Goal: Information Seeking & Learning: Find specific fact

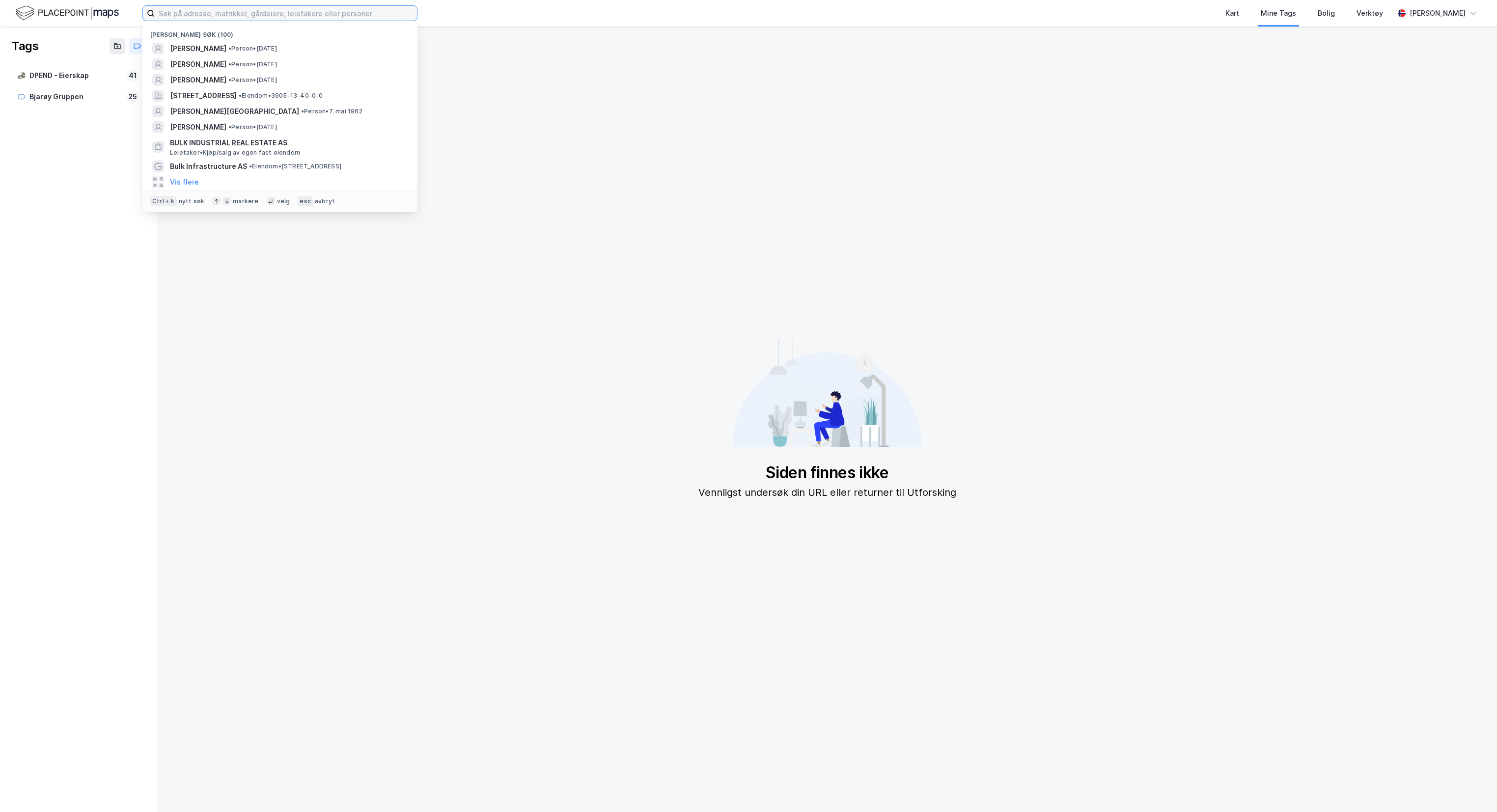
click at [322, 16] on input at bounding box center [286, 13] width 262 height 15
click at [229, 107] on span "[PERSON_NAME][GEOGRAPHIC_DATA]" at bounding box center [235, 112] width 129 height 12
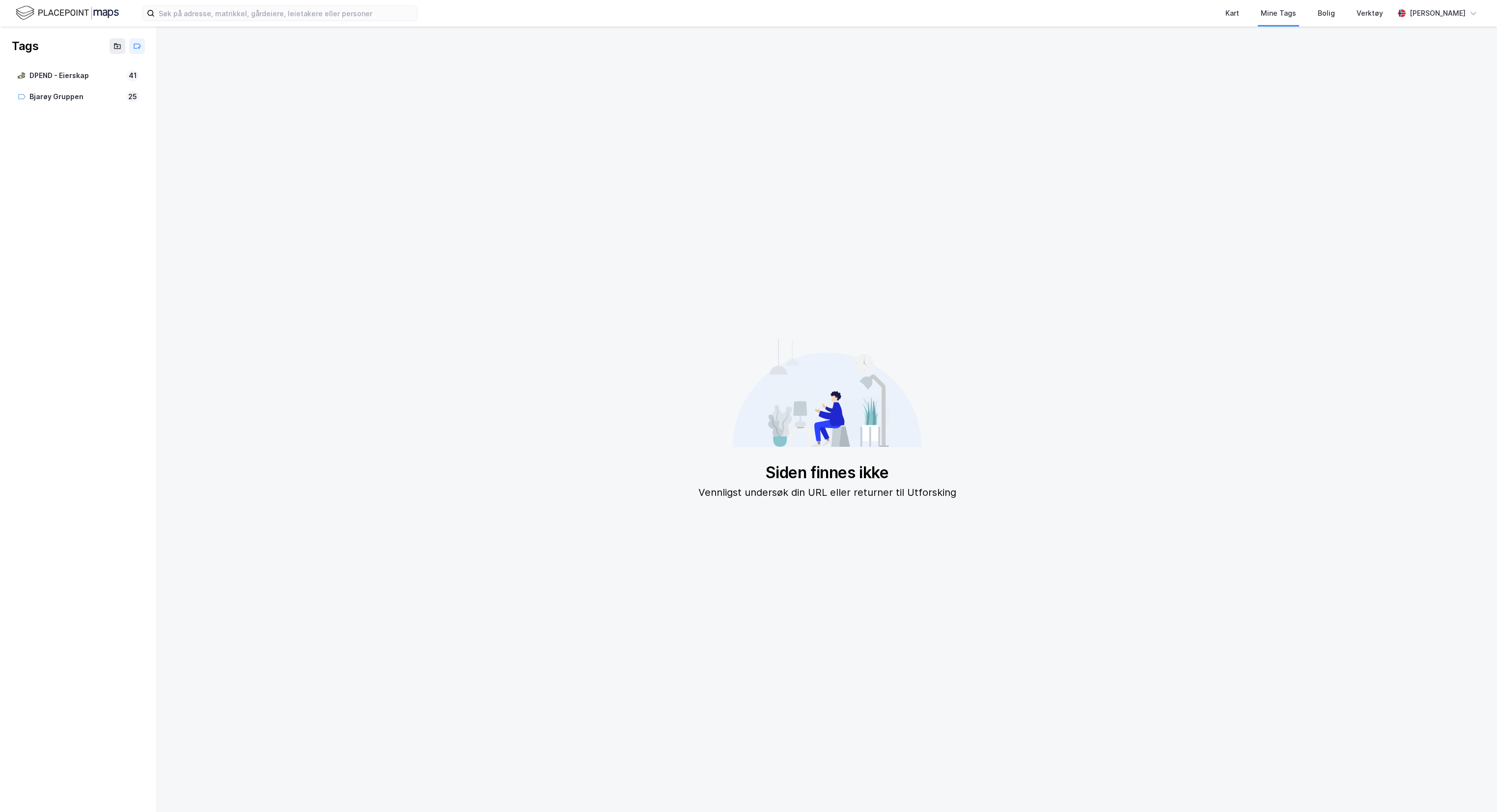
click at [50, 11] on img at bounding box center [67, 12] width 103 height 17
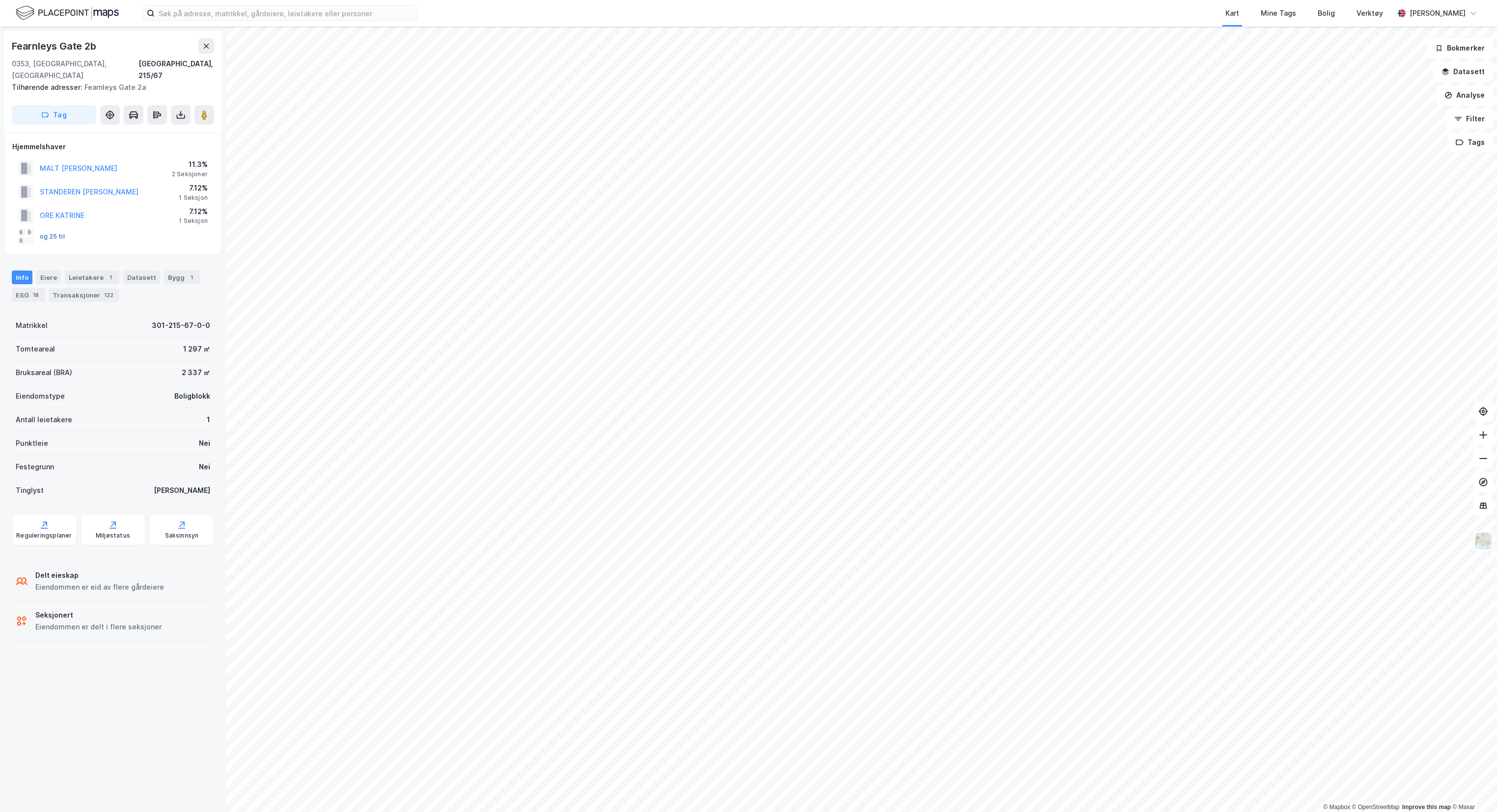
click at [0, 0] on button "og 25 til" at bounding box center [0, 0] width 0 height 0
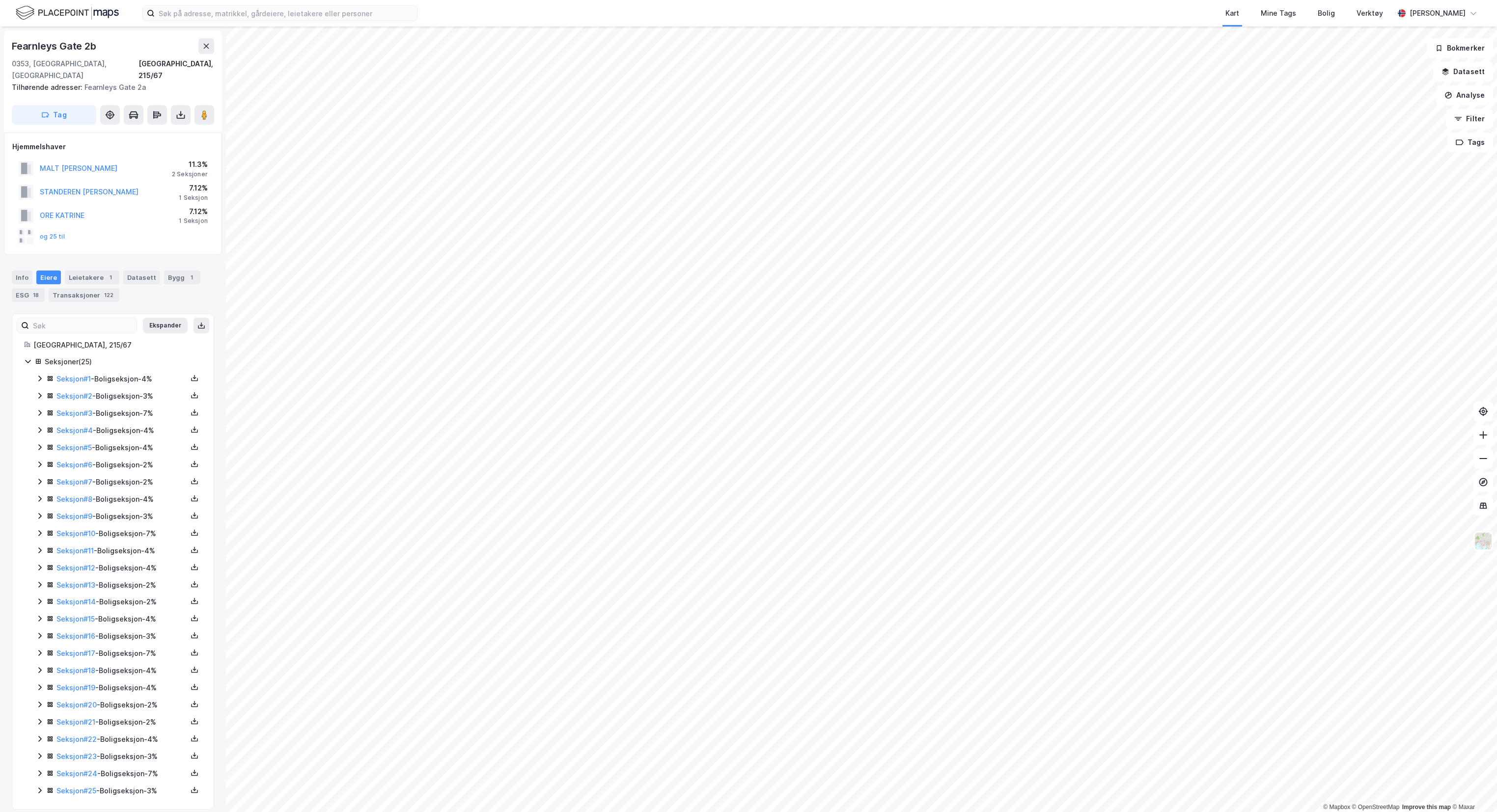
click at [37, 375] on icon at bounding box center [39, 378] width 8 height 8
click at [37, 425] on icon at bounding box center [39, 429] width 8 height 8
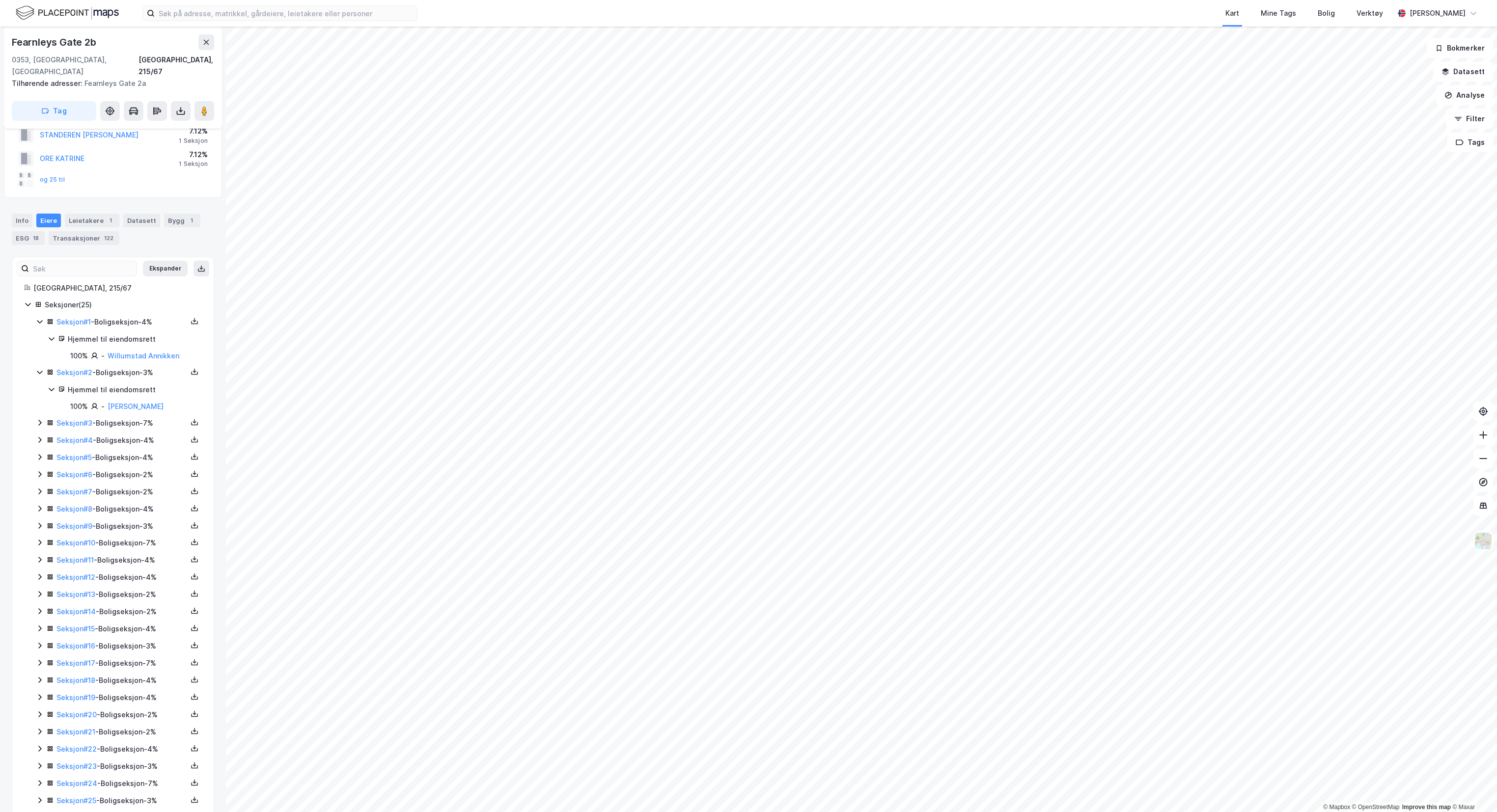
scroll to position [79, 0]
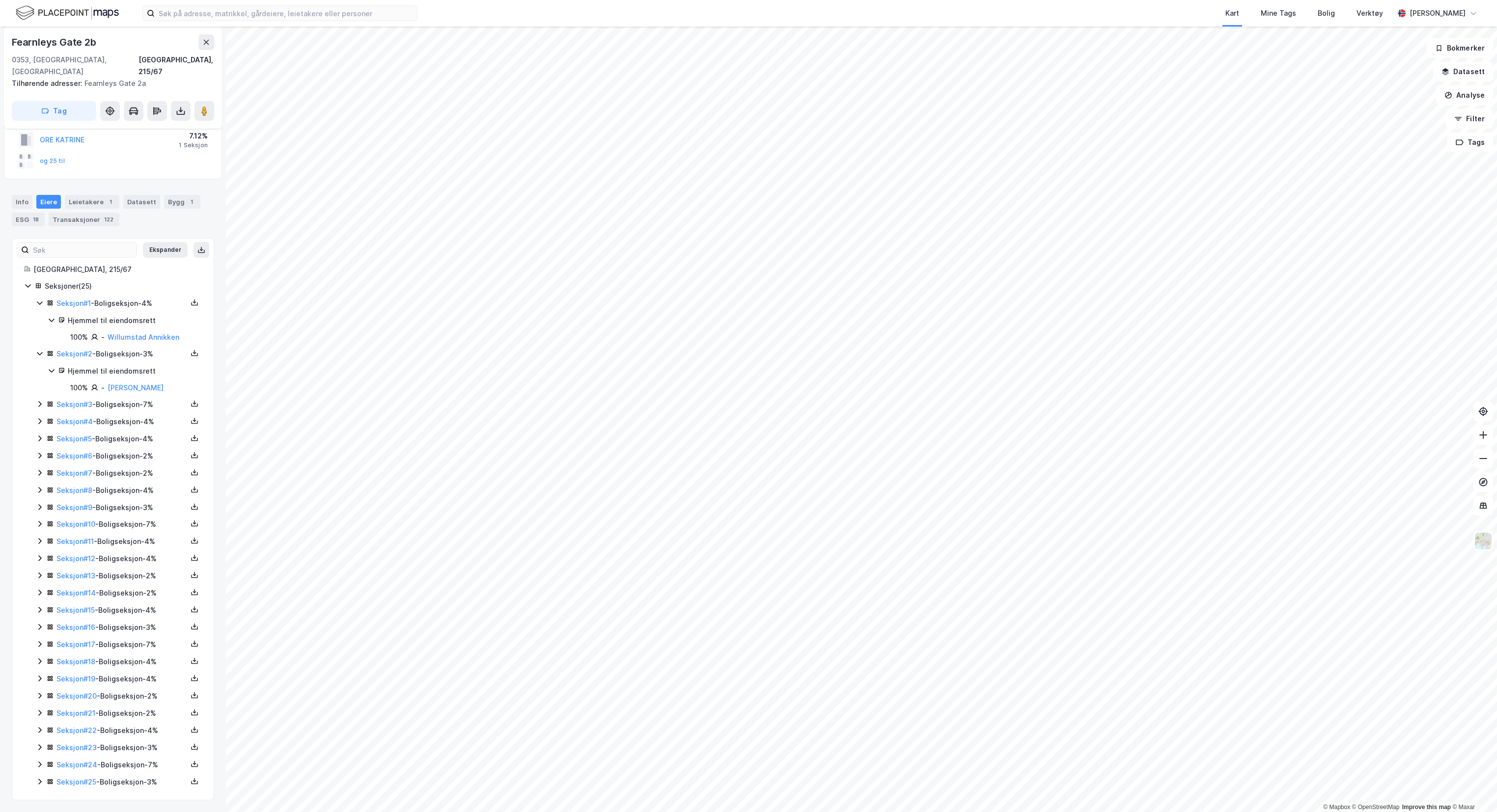
click at [42, 400] on icon at bounding box center [39, 404] width 8 height 8
click at [39, 448] on icon at bounding box center [39, 451] width 8 height 8
click at [36, 514] on div "Seksjoner ( 25 ) Seksjon # 1 - Boligseksjon - 4% Hjemmel til eiendomsrett 100% …" at bounding box center [113, 573] width 178 height 591
click at [39, 514] on icon at bounding box center [39, 518] width 8 height 8
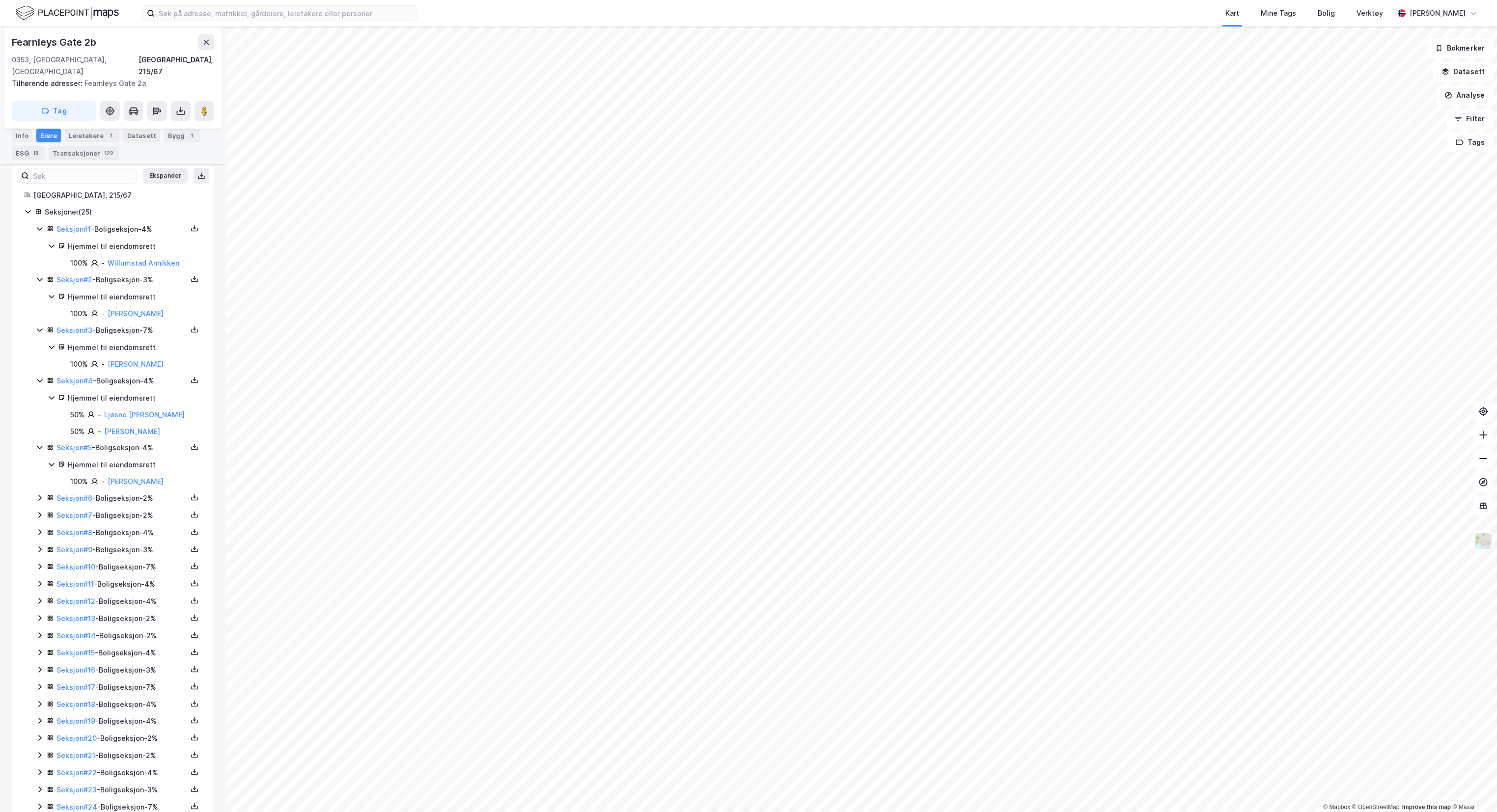
scroll to position [177, 0]
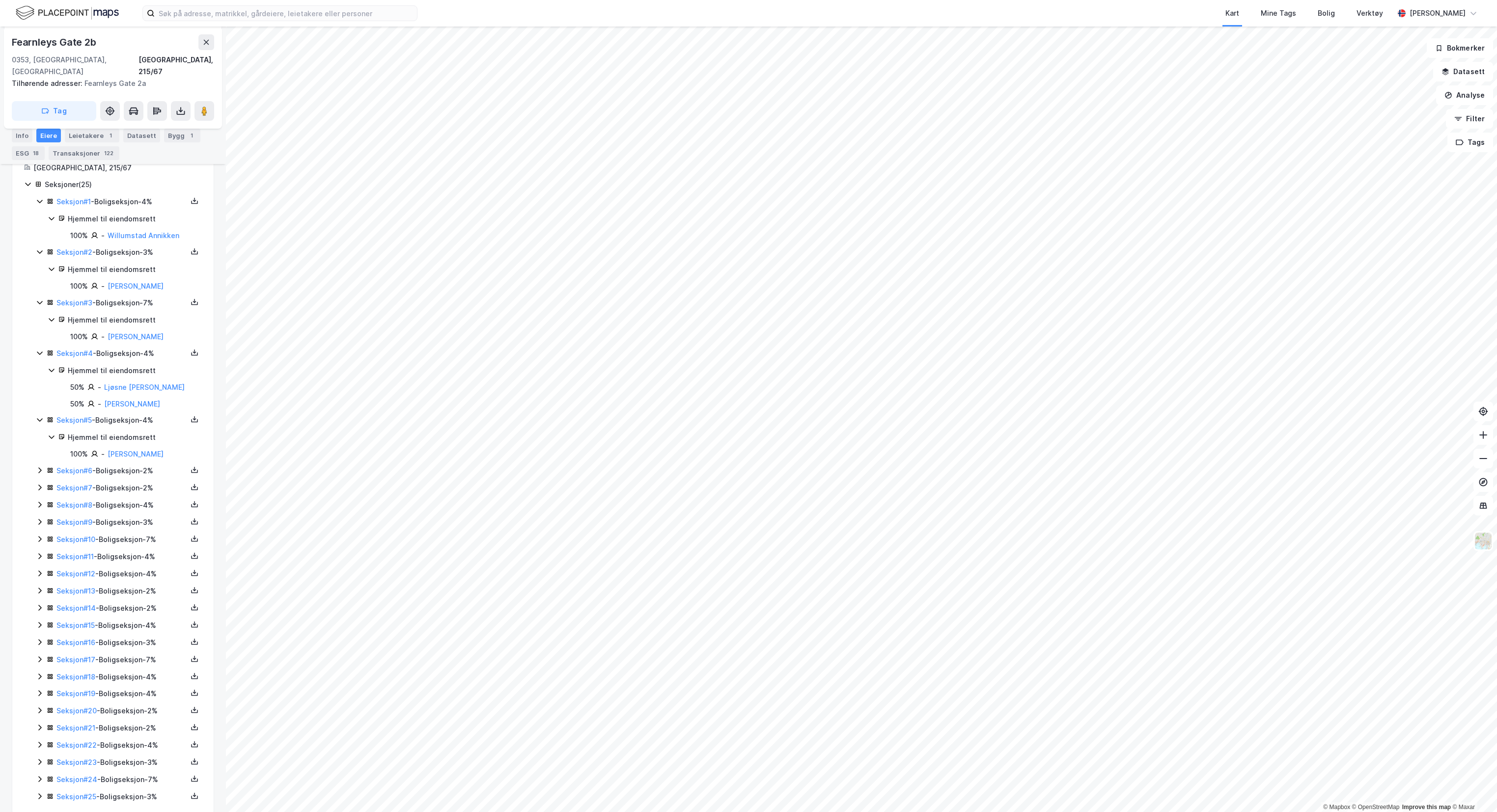
click at [40, 468] on icon at bounding box center [40, 471] width 3 height 6
click at [37, 468] on icon at bounding box center [39, 472] width 8 height 8
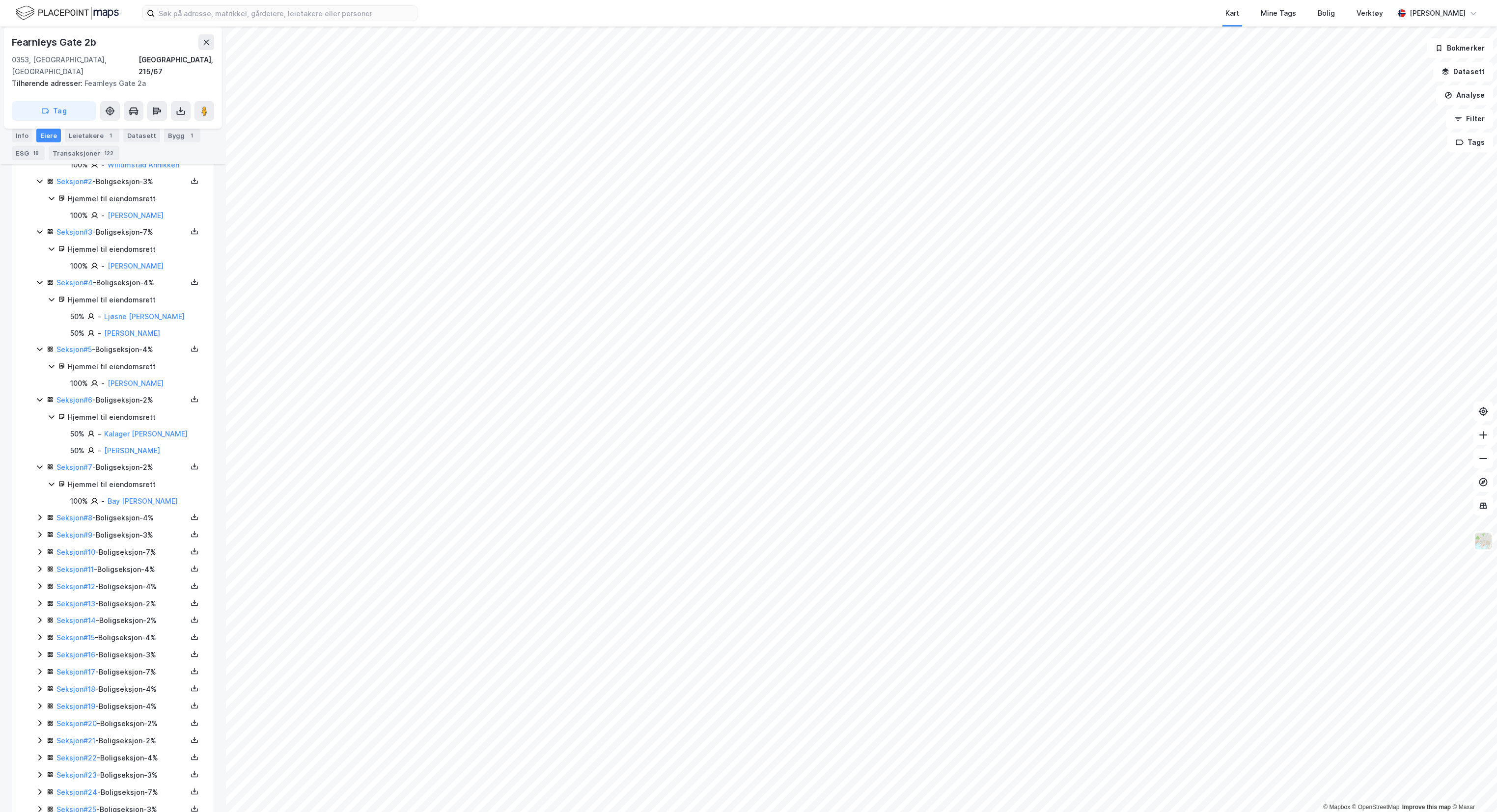
scroll to position [282, 0]
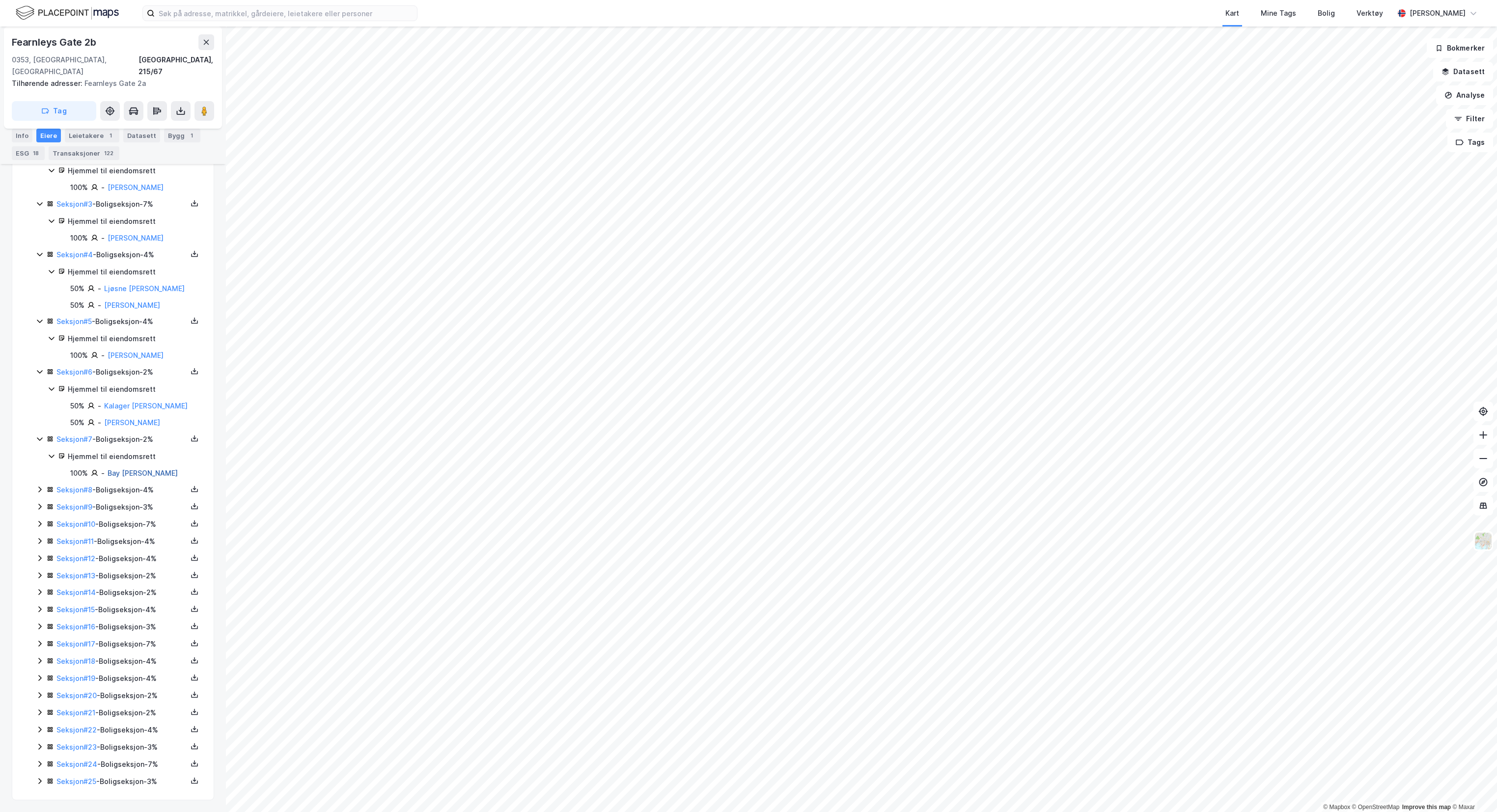
click at [122, 469] on link "Bay [PERSON_NAME]" at bounding box center [143, 473] width 70 height 8
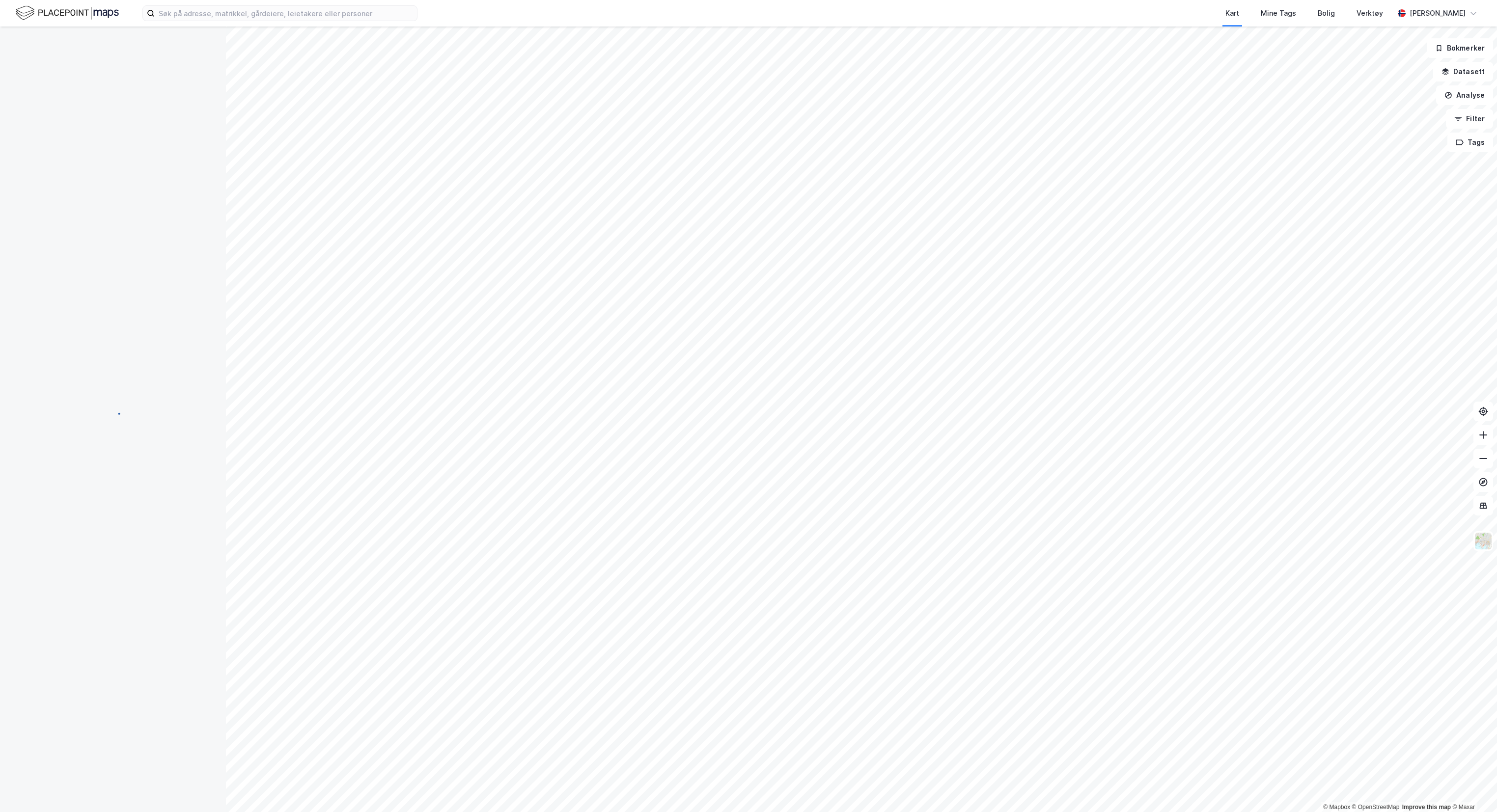
scroll to position [12, 0]
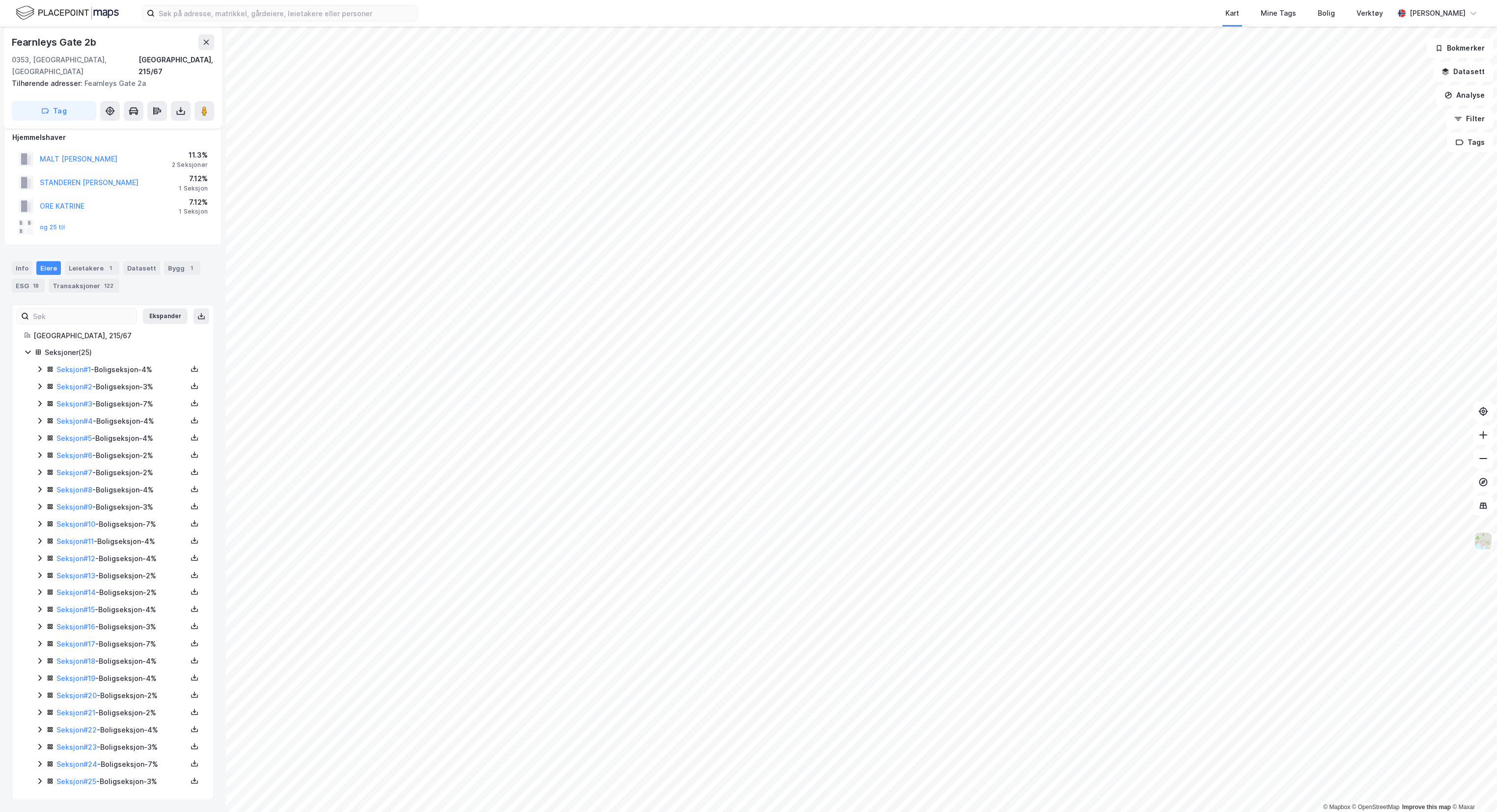
click at [39, 451] on icon at bounding box center [39, 455] width 8 height 8
click at [37, 533] on icon at bounding box center [39, 537] width 8 height 8
click at [119, 567] on link "[PERSON_NAME]" at bounding box center [135, 571] width 56 height 8
click at [39, 520] on icon at bounding box center [39, 524] width 8 height 8
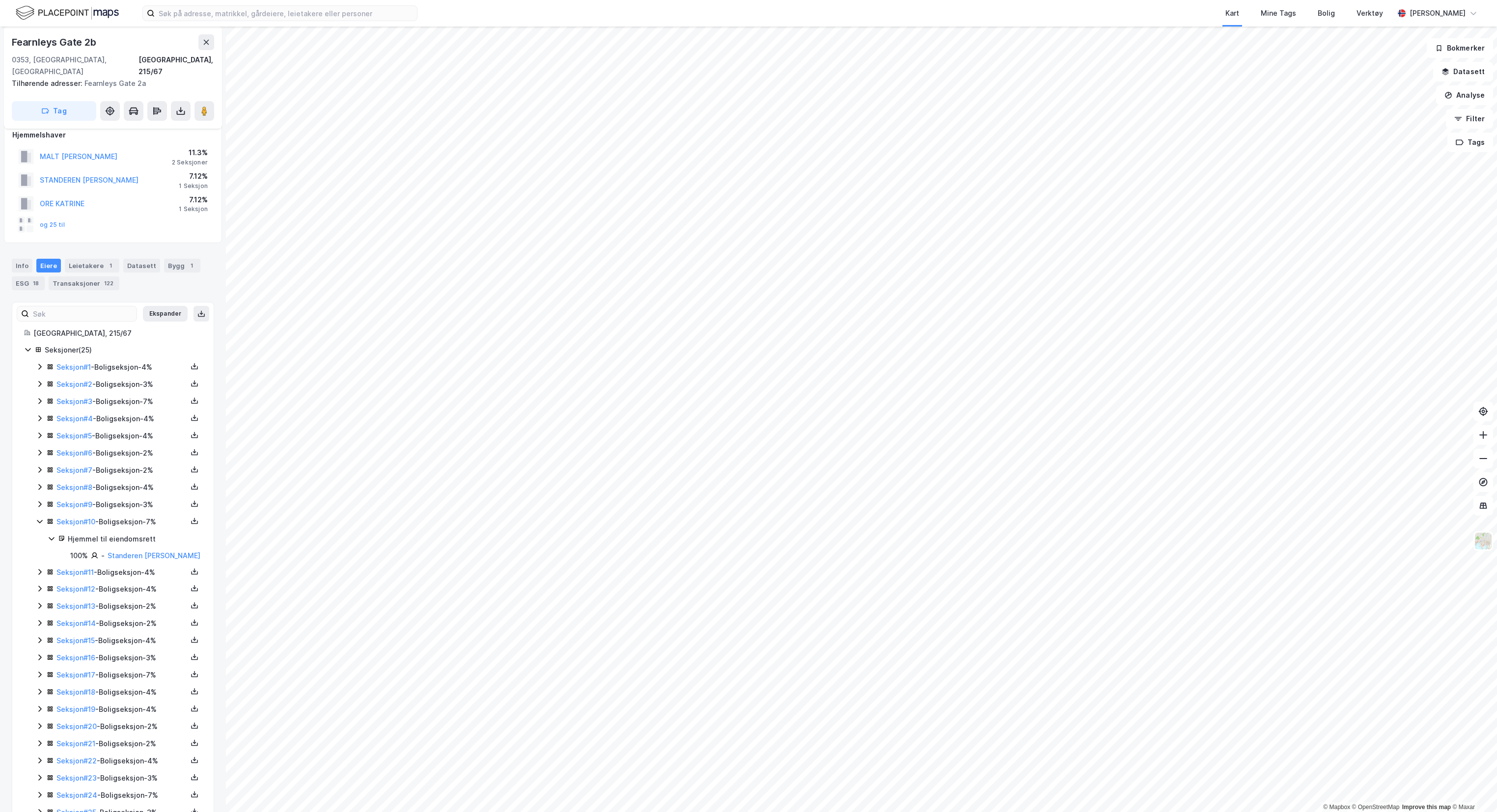
click at [40, 569] on icon at bounding box center [40, 572] width 3 height 6
click at [37, 618] on icon at bounding box center [39, 621] width 8 height 8
click at [134, 602] on link "[PERSON_NAME]" at bounding box center [135, 605] width 56 height 8
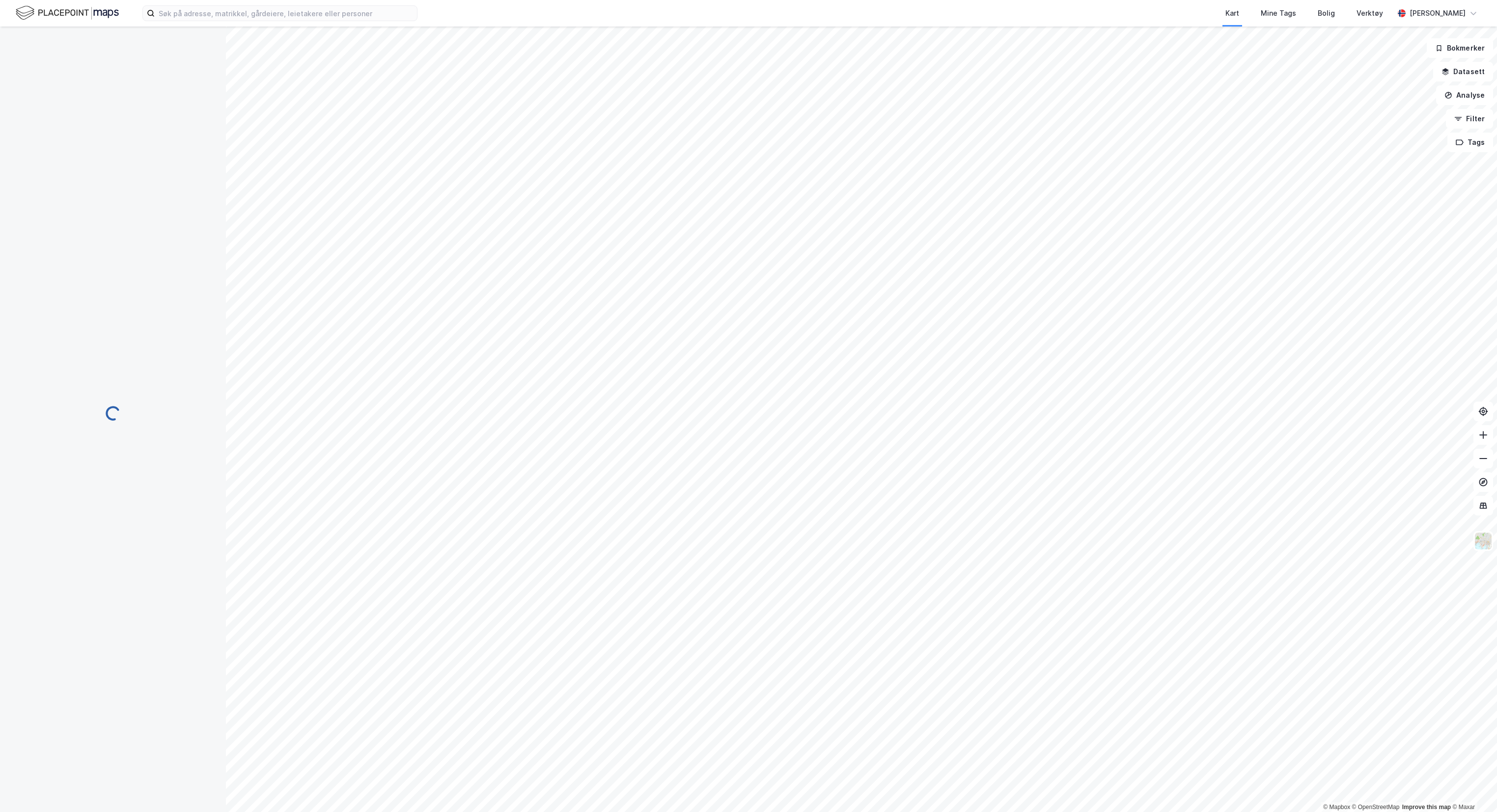
scroll to position [12, 0]
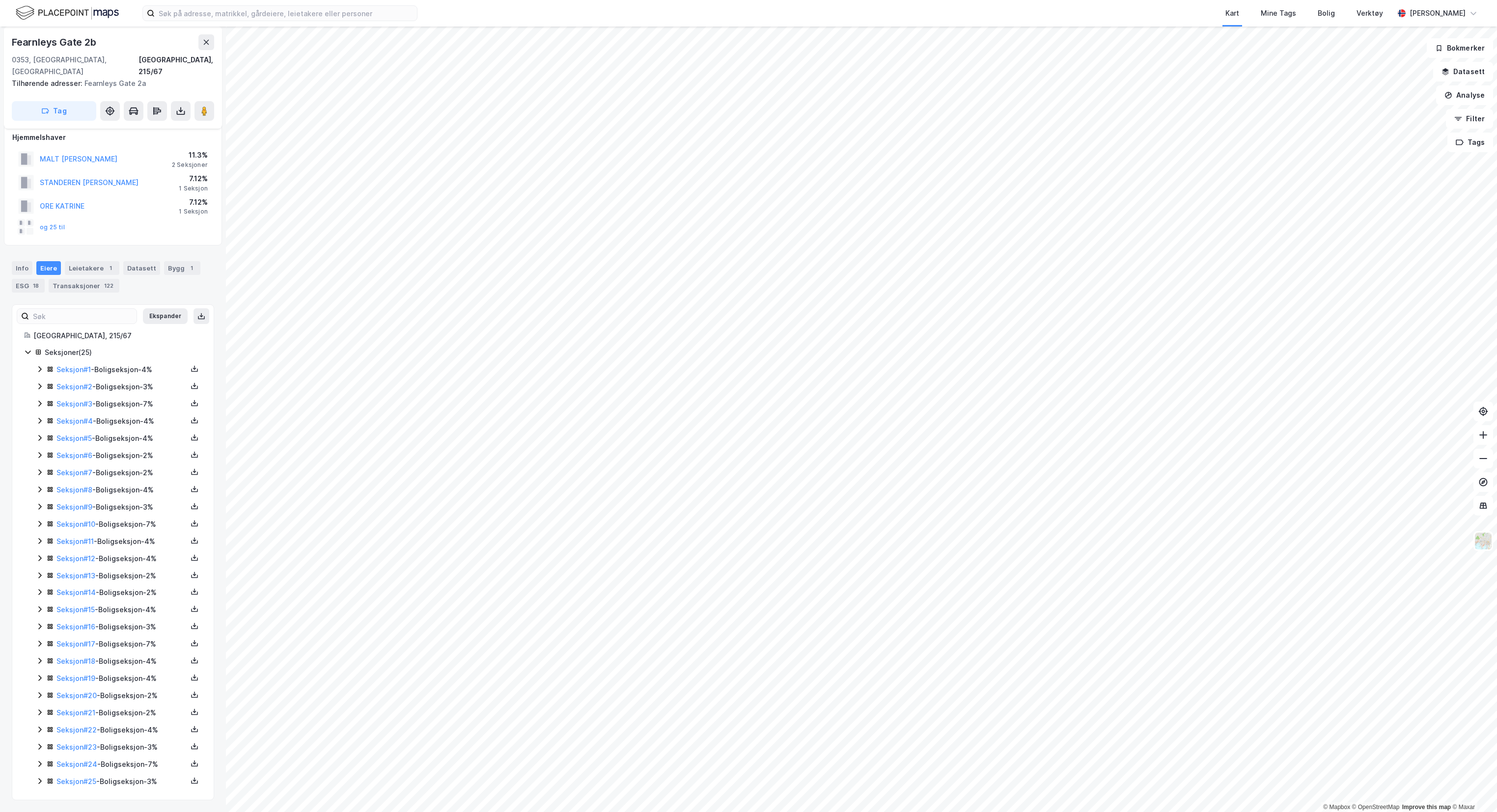
click at [40, 657] on icon at bounding box center [39, 661] width 8 height 8
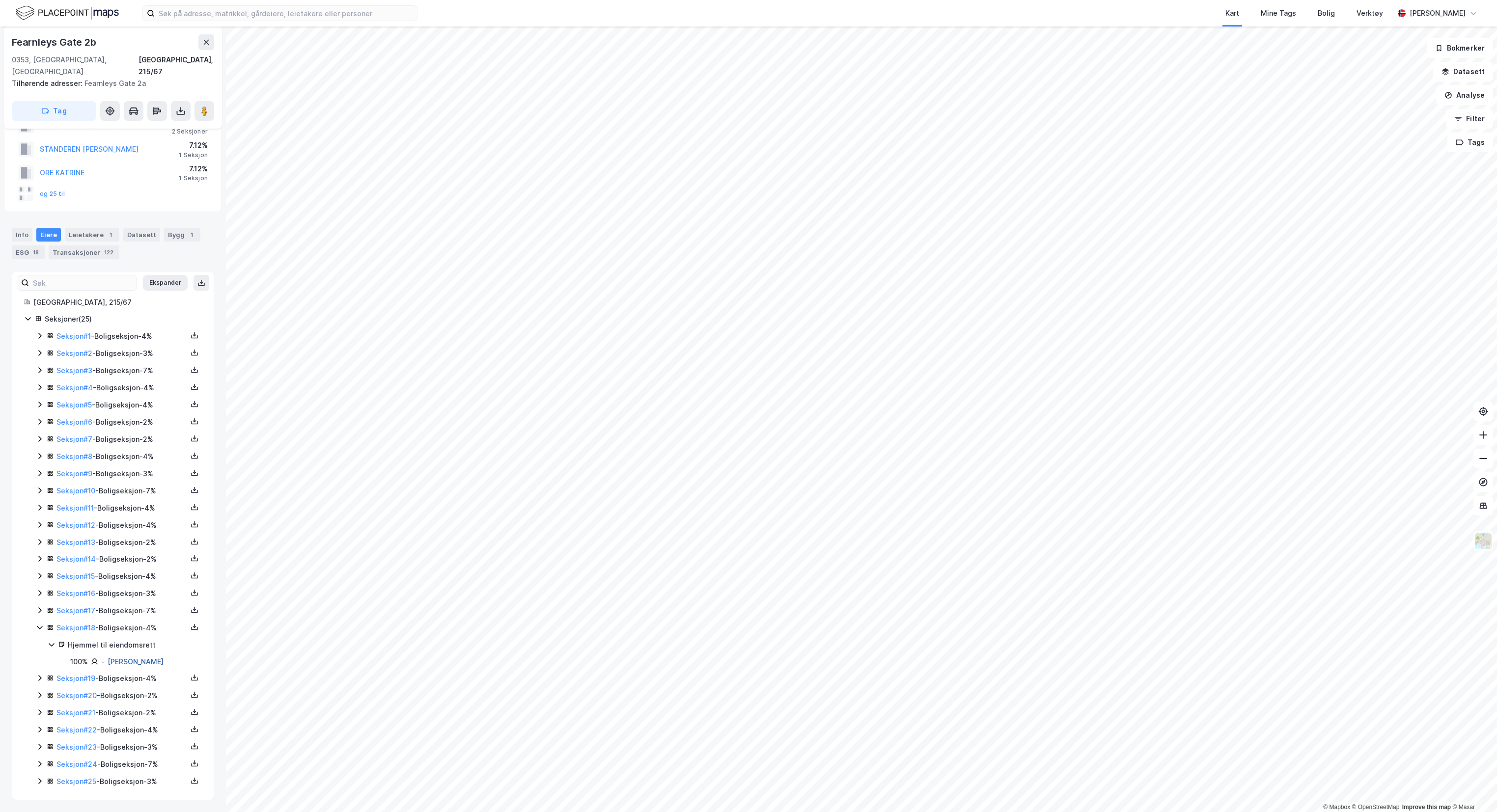
click at [137, 659] on link "[PERSON_NAME]" at bounding box center [135, 662] width 56 height 8
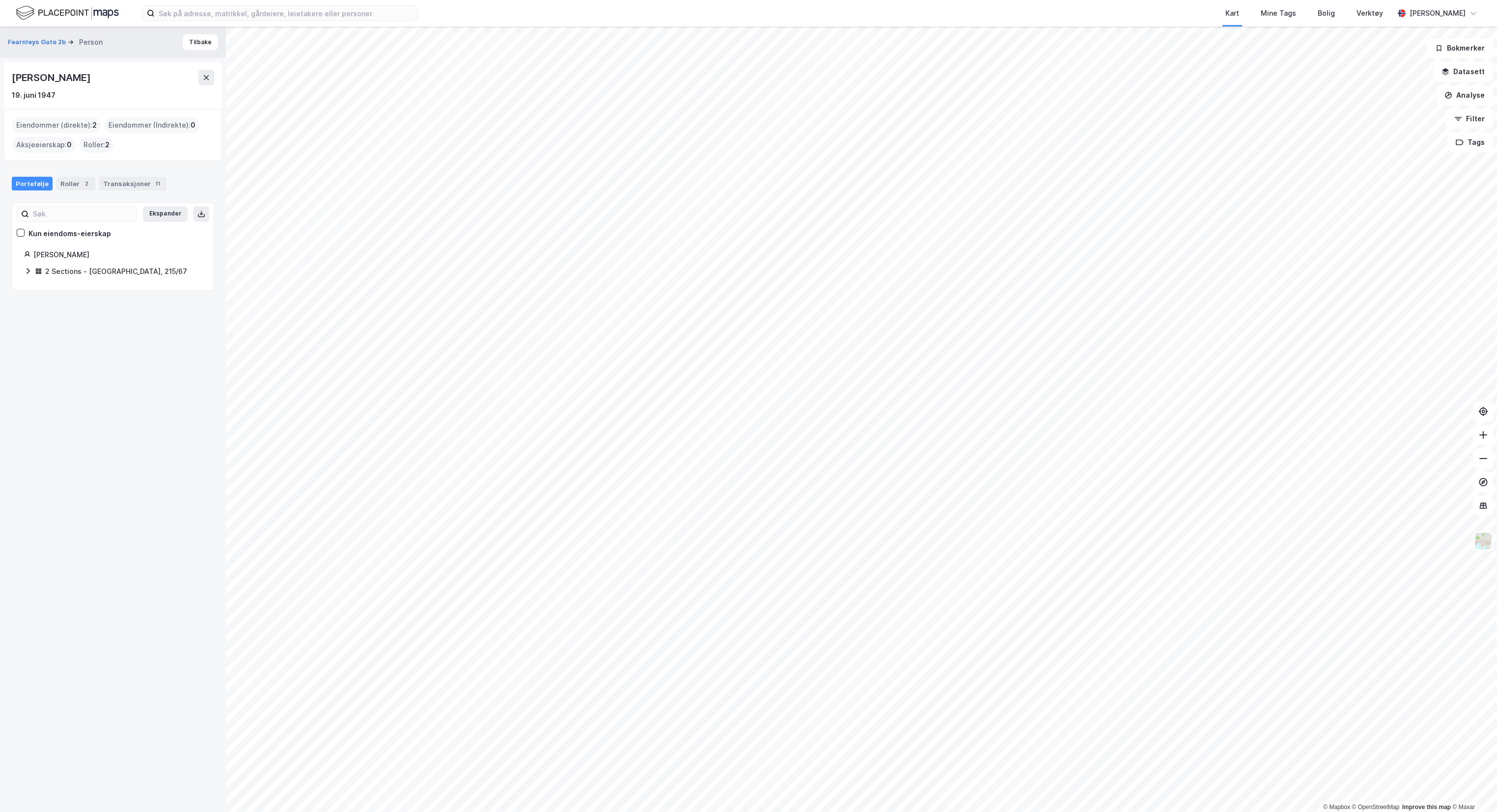
click at [29, 274] on icon at bounding box center [28, 271] width 8 height 8
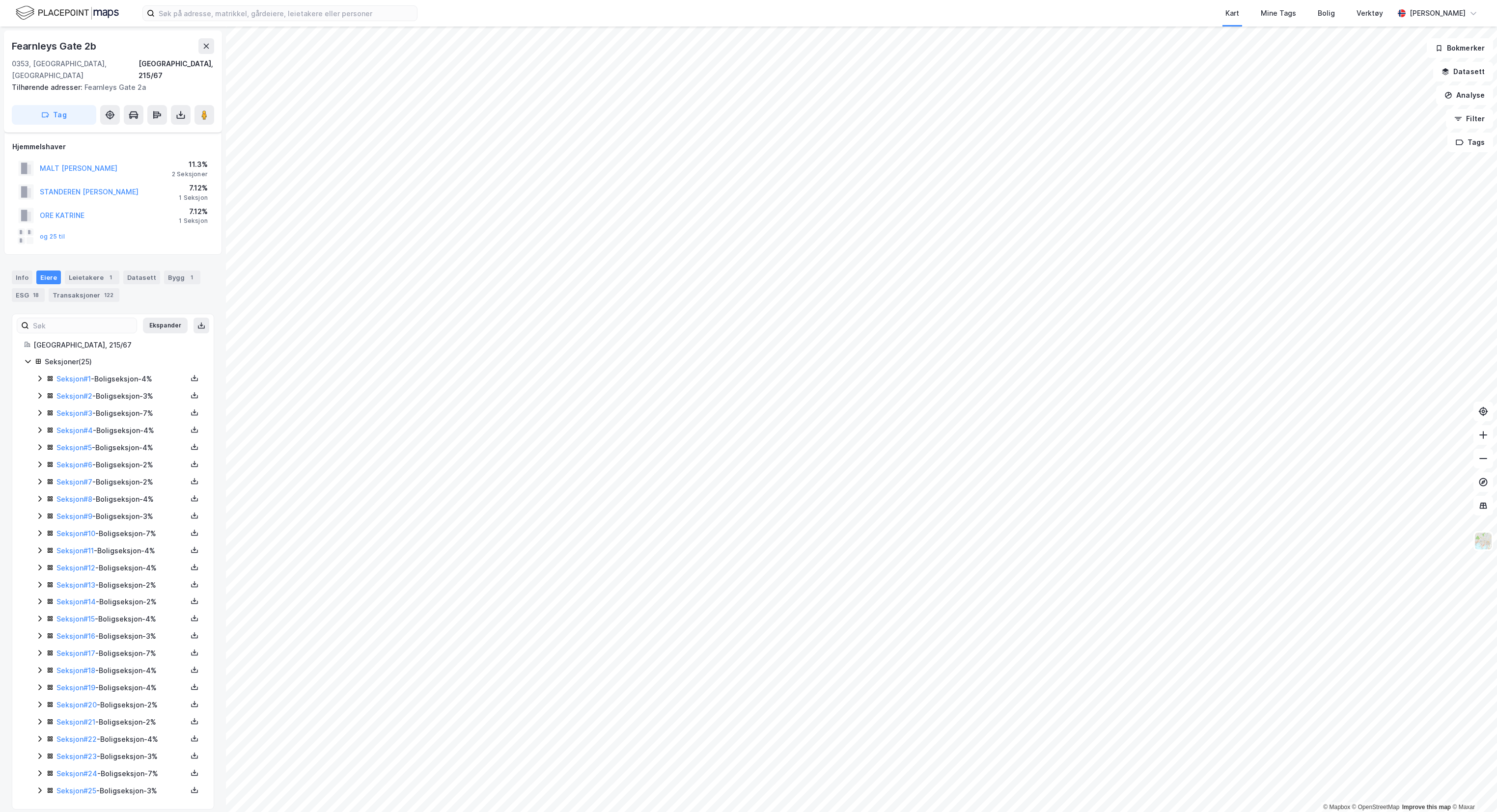
scroll to position [12, 0]
click at [39, 640] on icon at bounding box center [39, 643] width 8 height 8
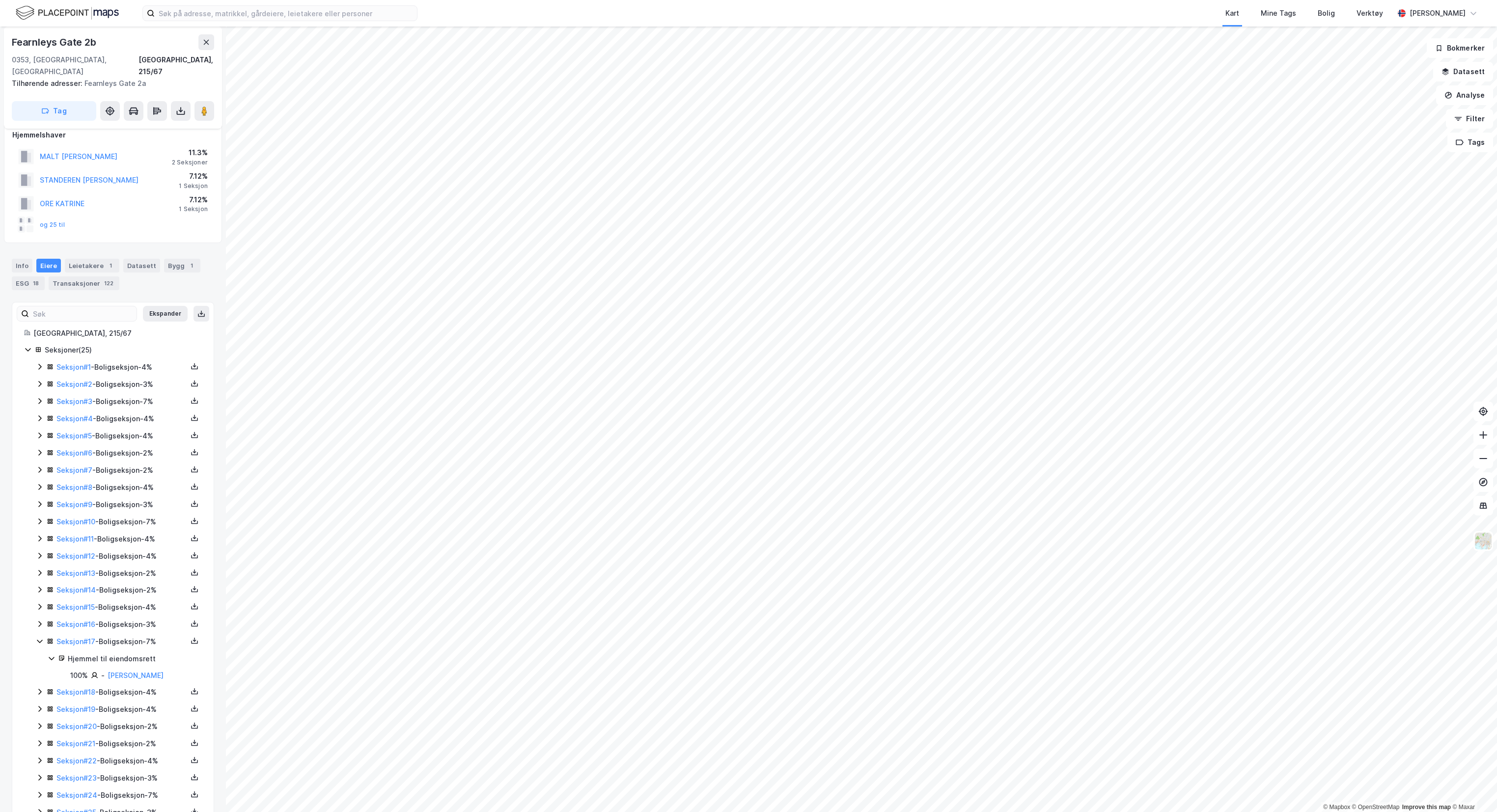
scroll to position [45, 0]
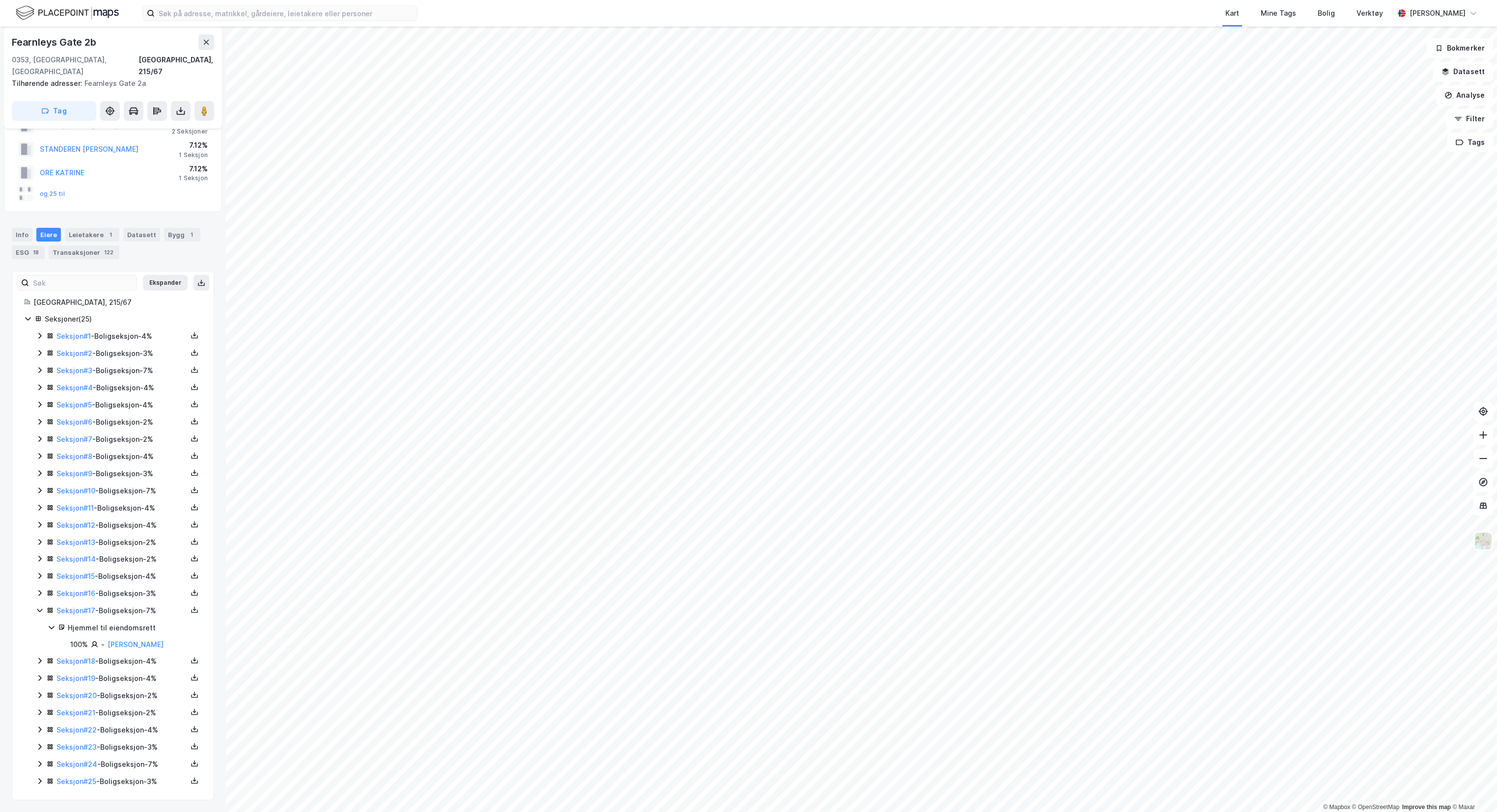
click at [40, 661] on icon at bounding box center [39, 661] width 8 height 8
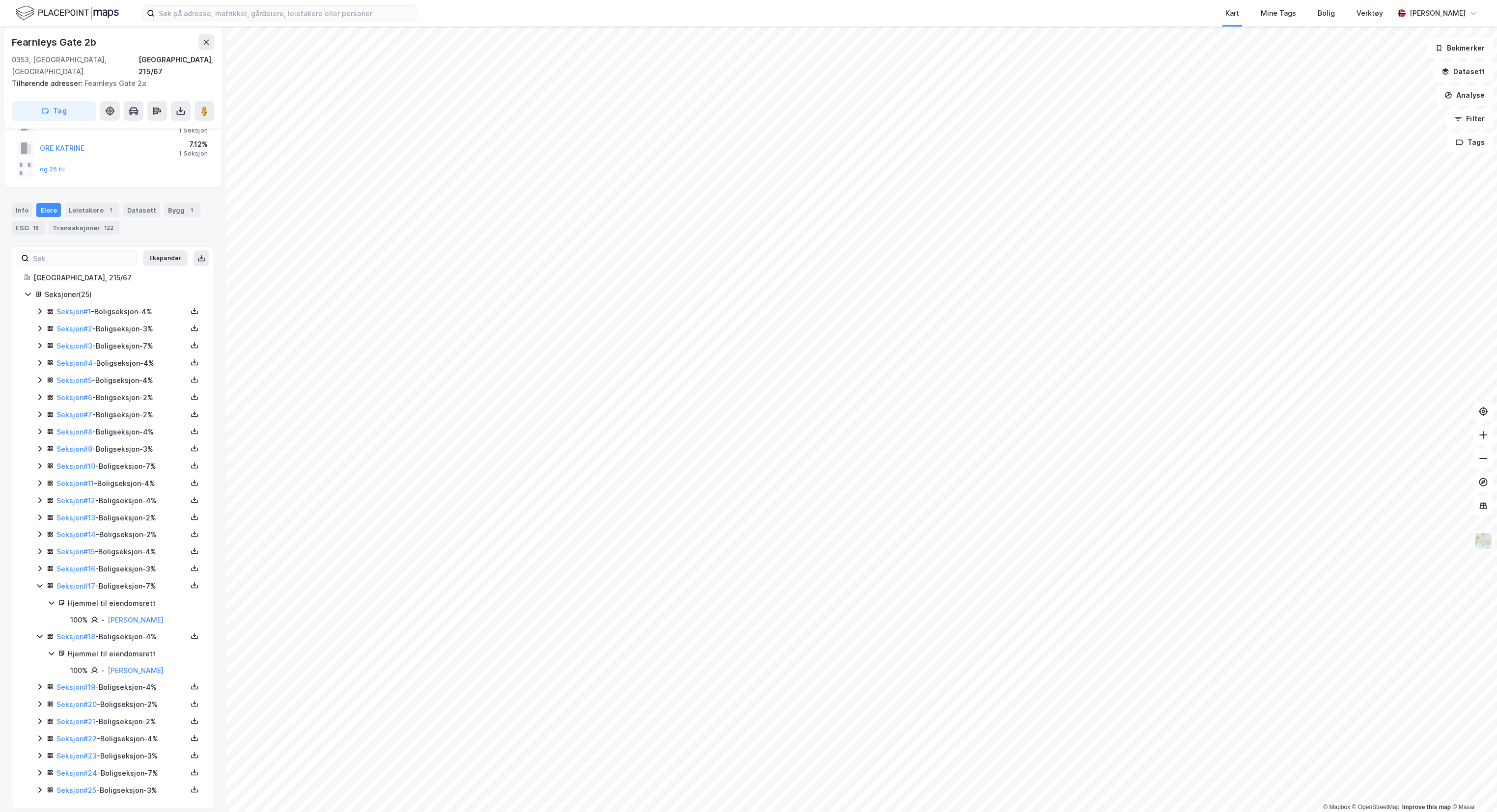
scroll to position [79, 0]
click at [41, 675] on icon at bounding box center [40, 678] width 3 height 6
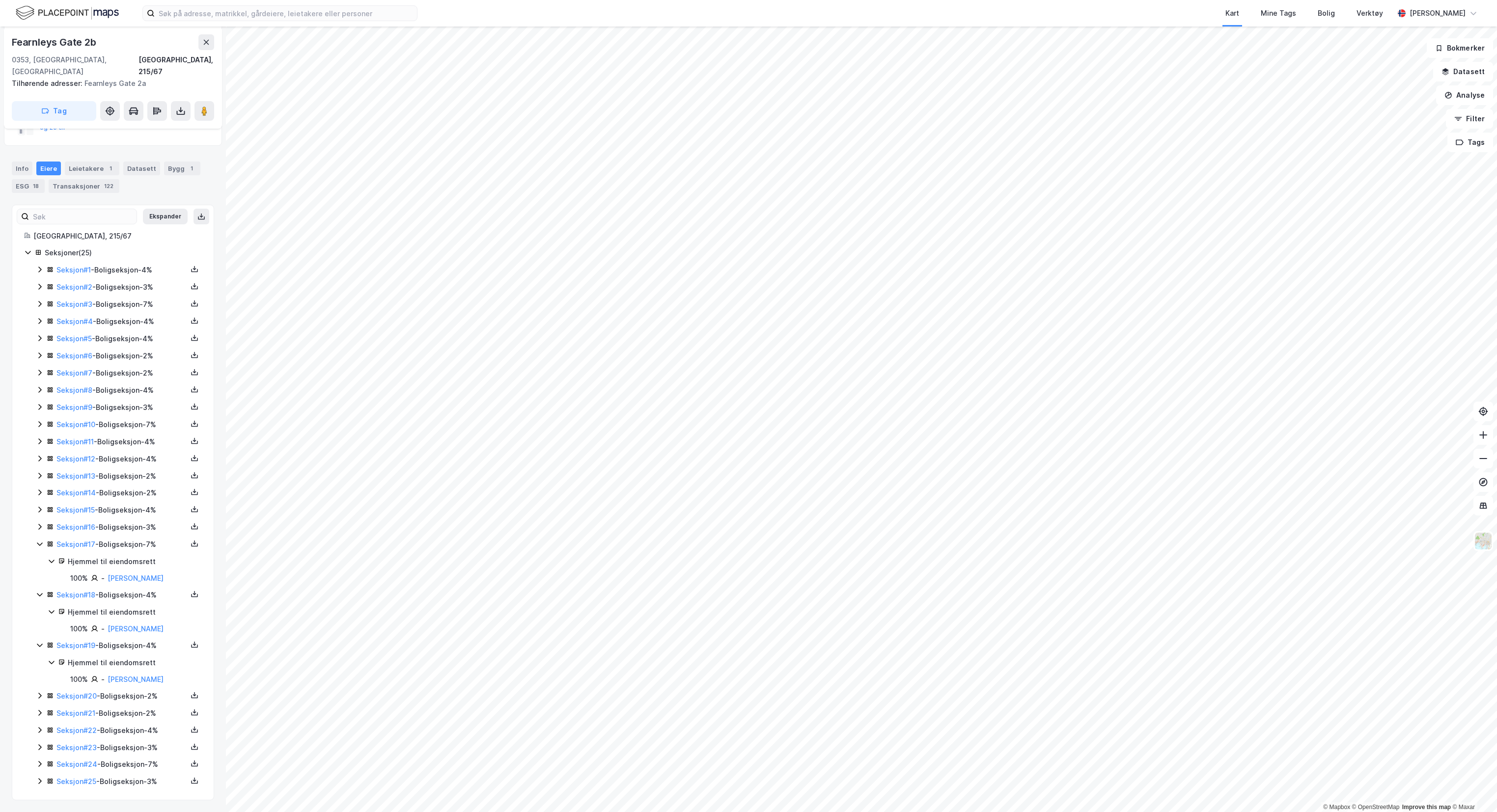
click at [39, 697] on div "Seksjon # 20 - Boligseksjon - 2%" at bounding box center [119, 696] width 166 height 12
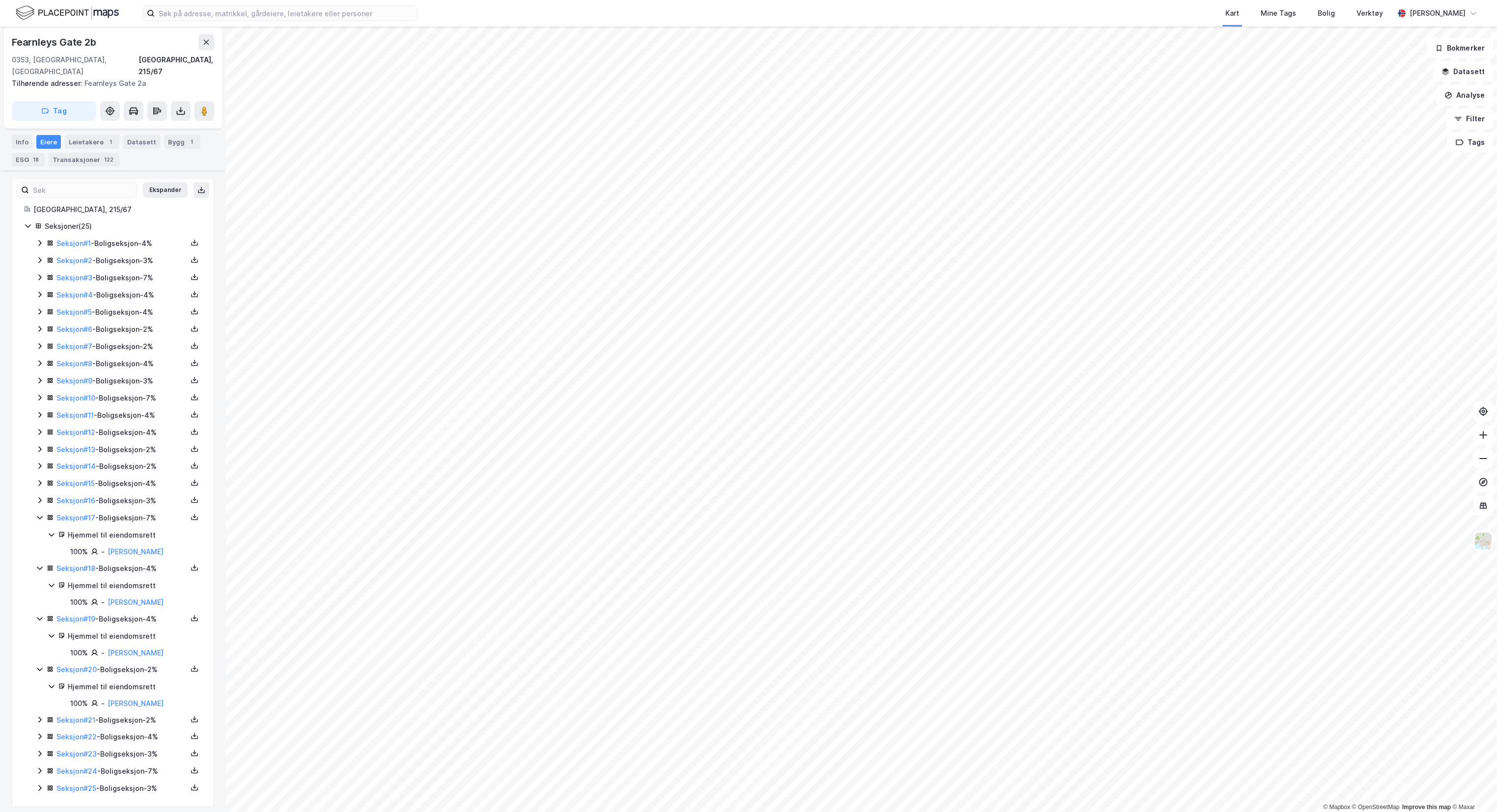
scroll to position [147, 0]
click at [40, 779] on icon at bounding box center [40, 782] width 3 height 6
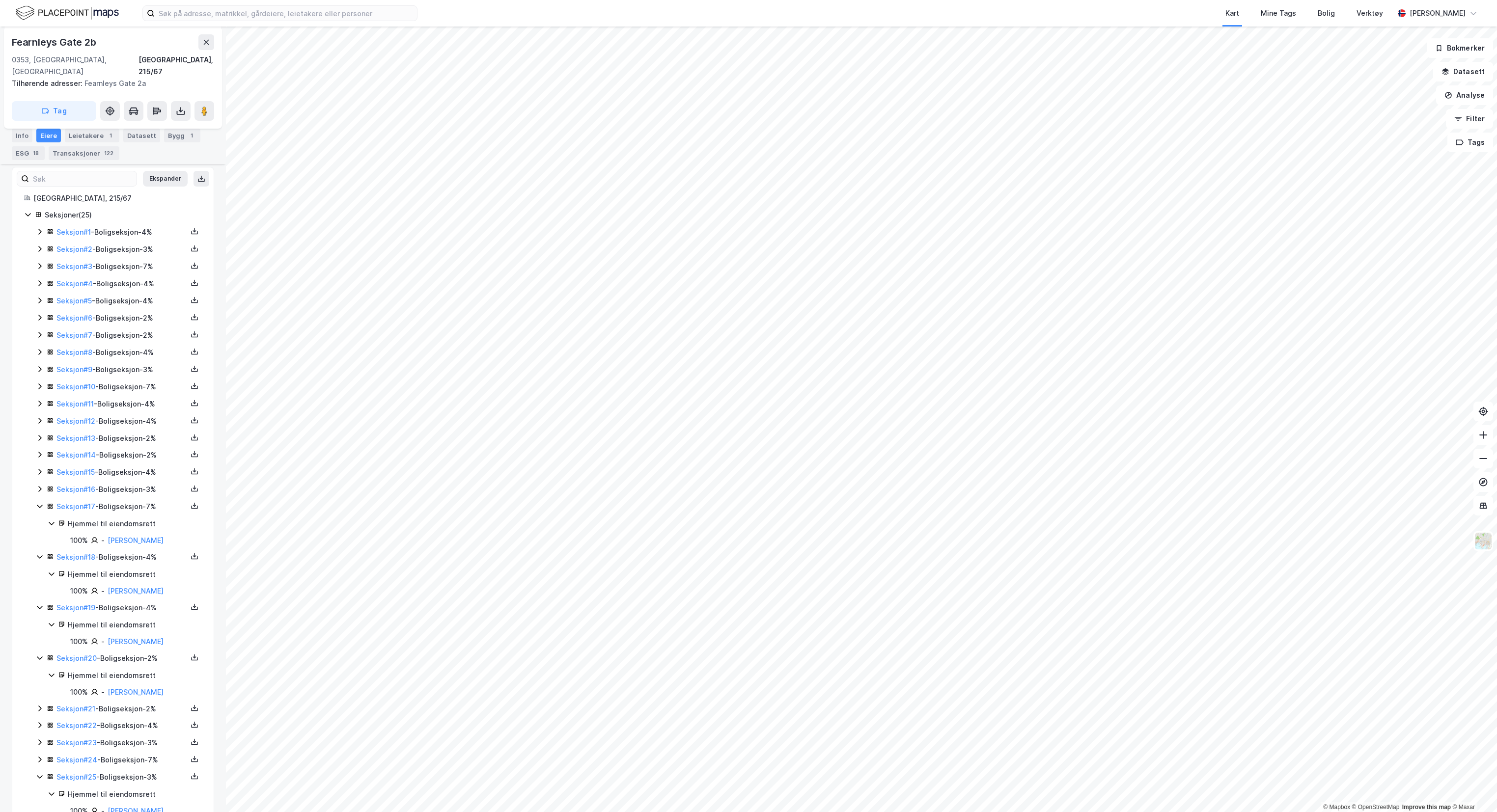
scroll to position [180, 0]
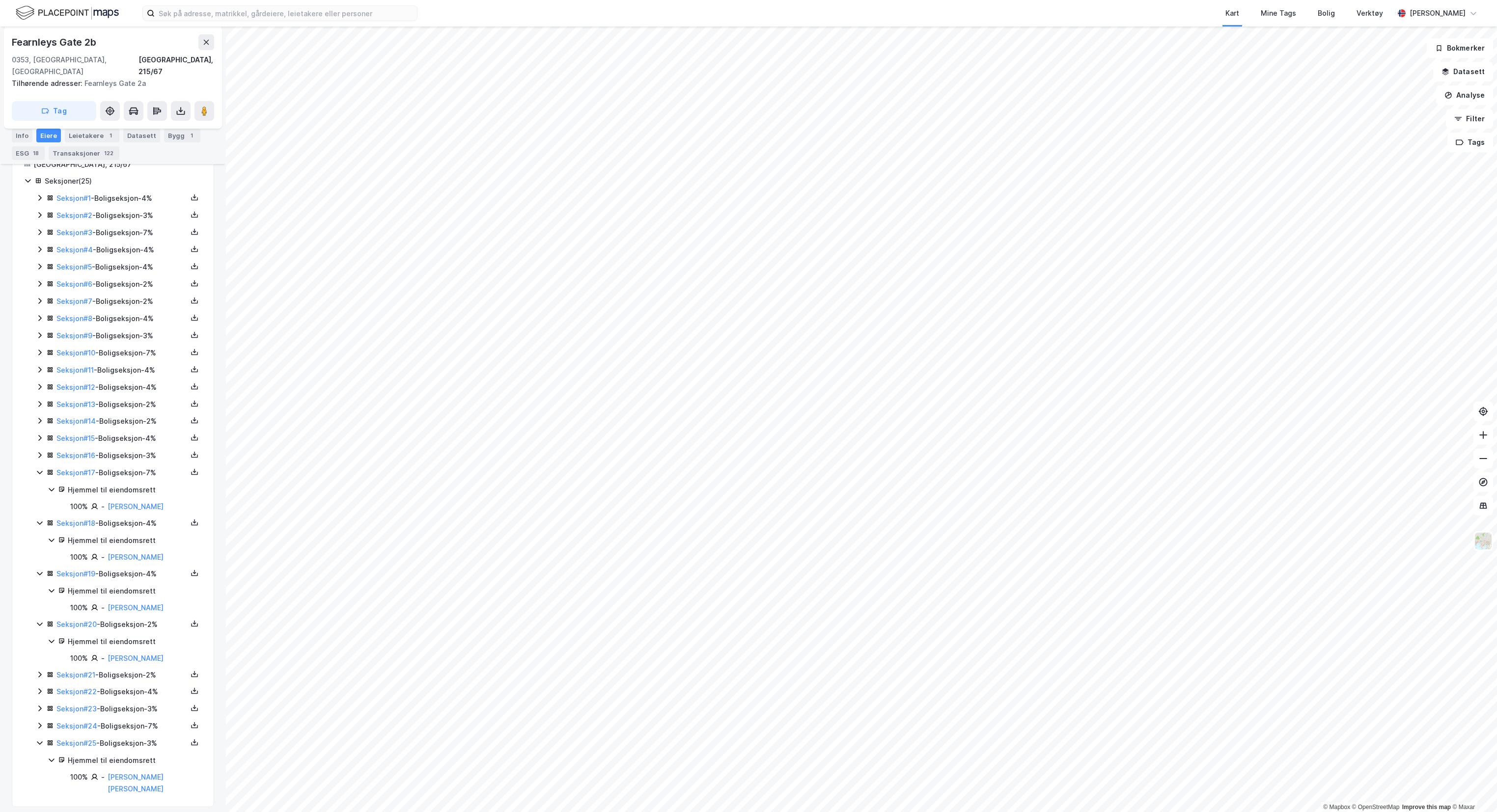
click at [37, 728] on icon at bounding box center [39, 725] width 8 height 8
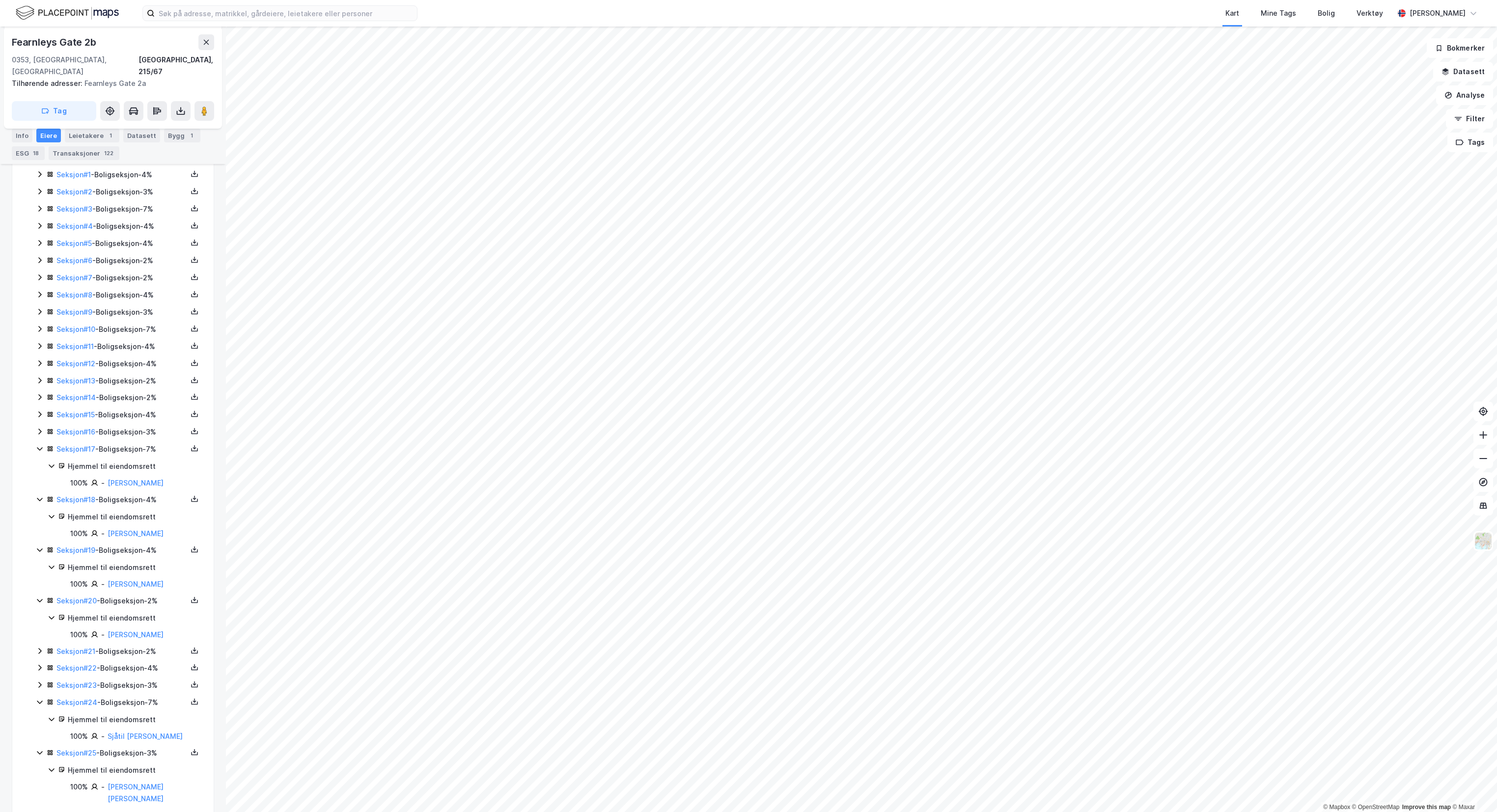
scroll to position [215, 0]
click at [115, 729] on link "Sjåtil [PERSON_NAME]" at bounding box center [145, 725] width 75 height 8
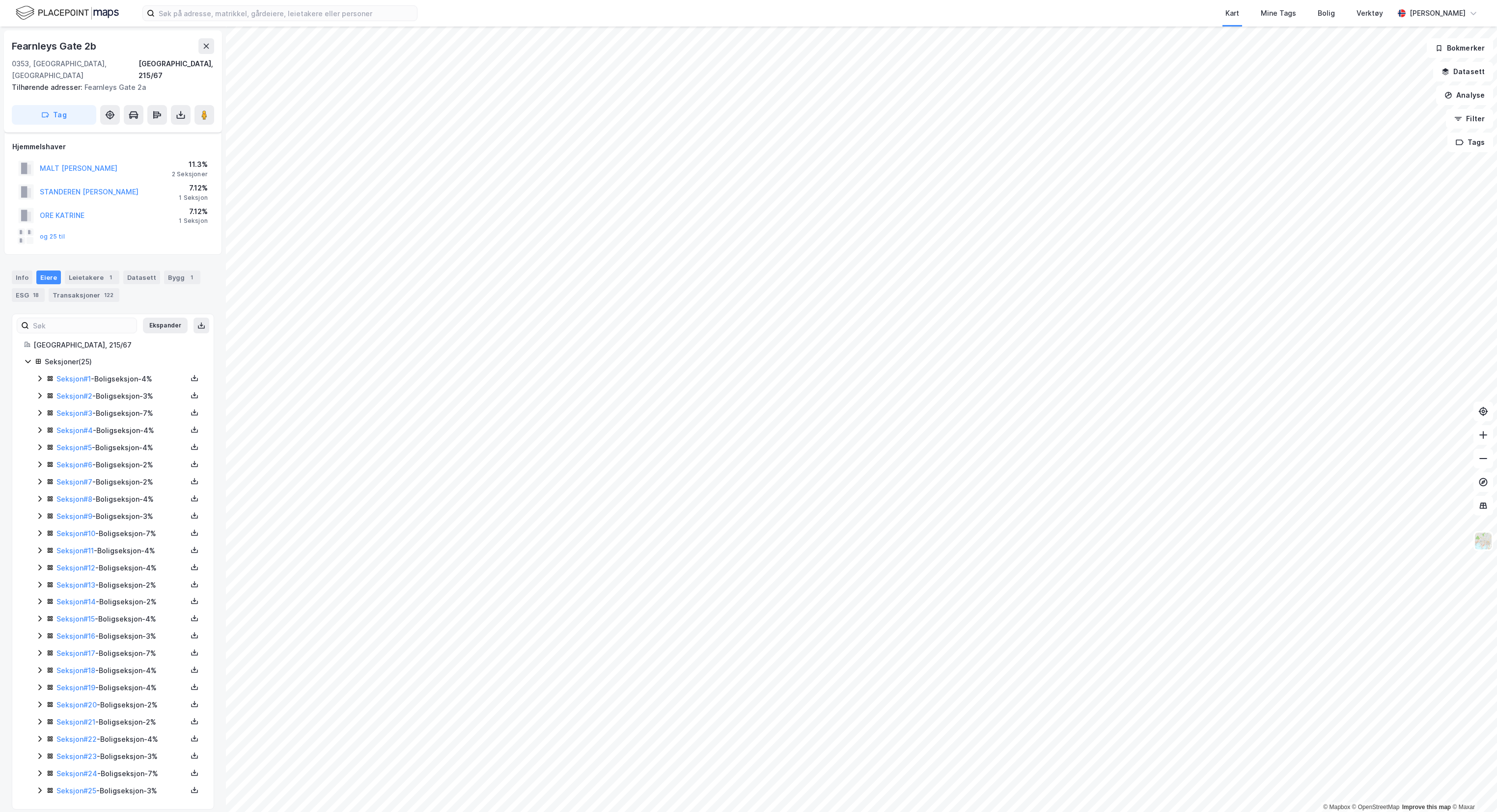
scroll to position [12, 0]
click at [39, 746] on icon at bounding box center [39, 747] width 8 height 8
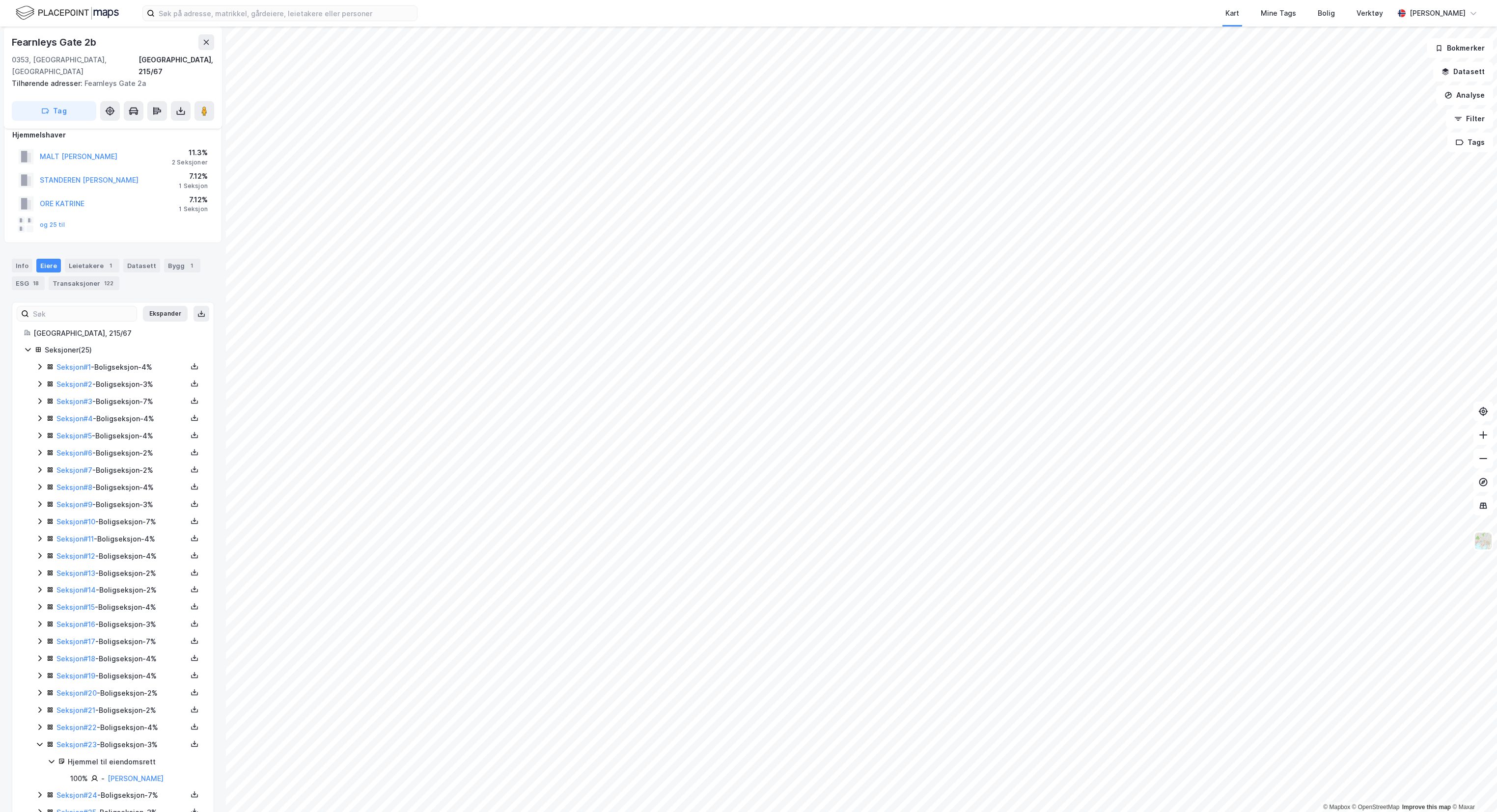
click at [40, 728] on icon at bounding box center [39, 727] width 8 height 8
click at [40, 706] on icon at bounding box center [39, 710] width 8 height 8
click at [40, 676] on icon at bounding box center [40, 675] width 3 height 6
click at [128, 712] on link "[PERSON_NAME]" at bounding box center [135, 710] width 56 height 8
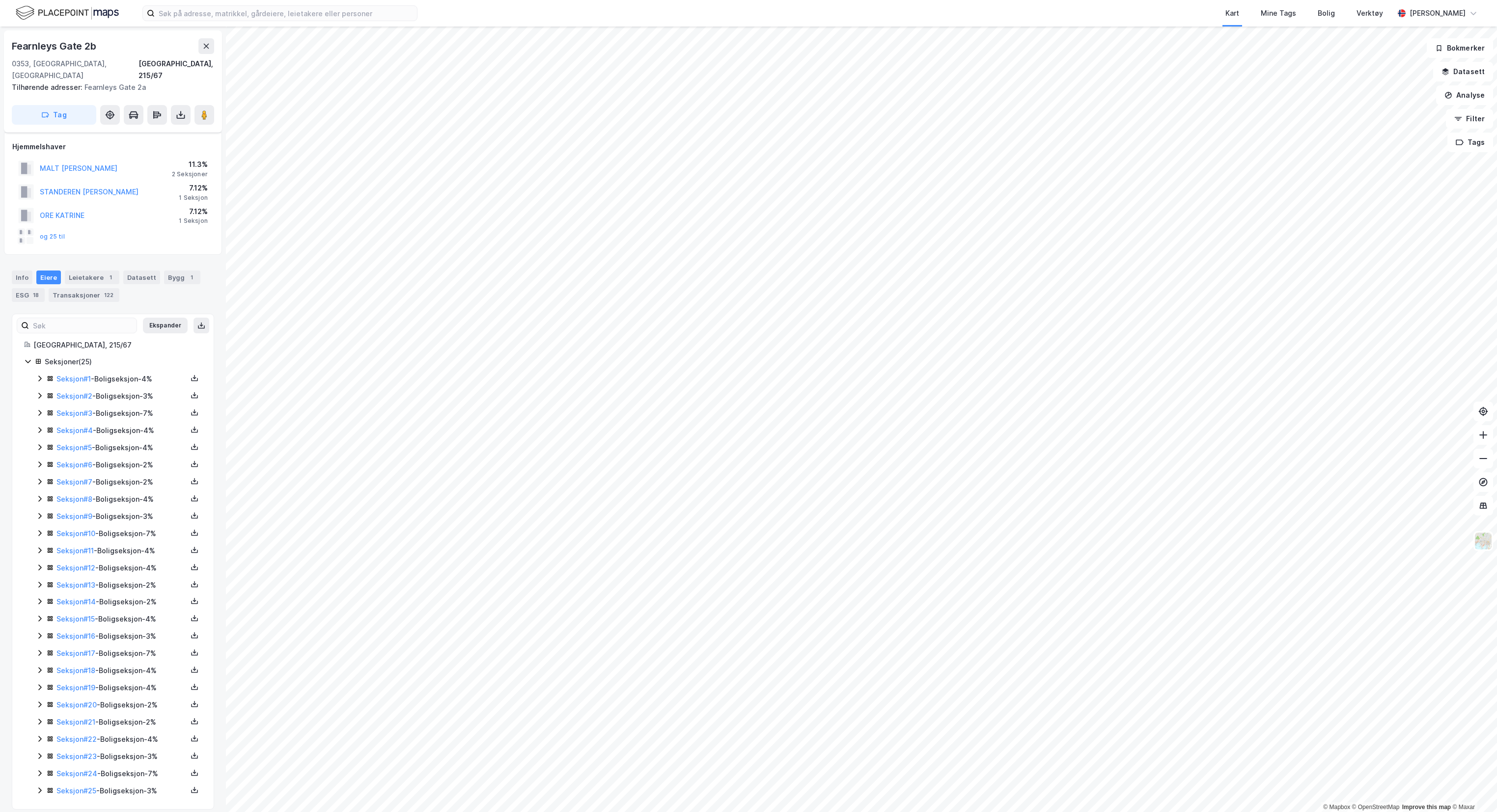
scroll to position [12, 0]
click at [37, 623] on icon at bounding box center [39, 626] width 8 height 8
click at [40, 678] on icon at bounding box center [39, 674] width 8 height 8
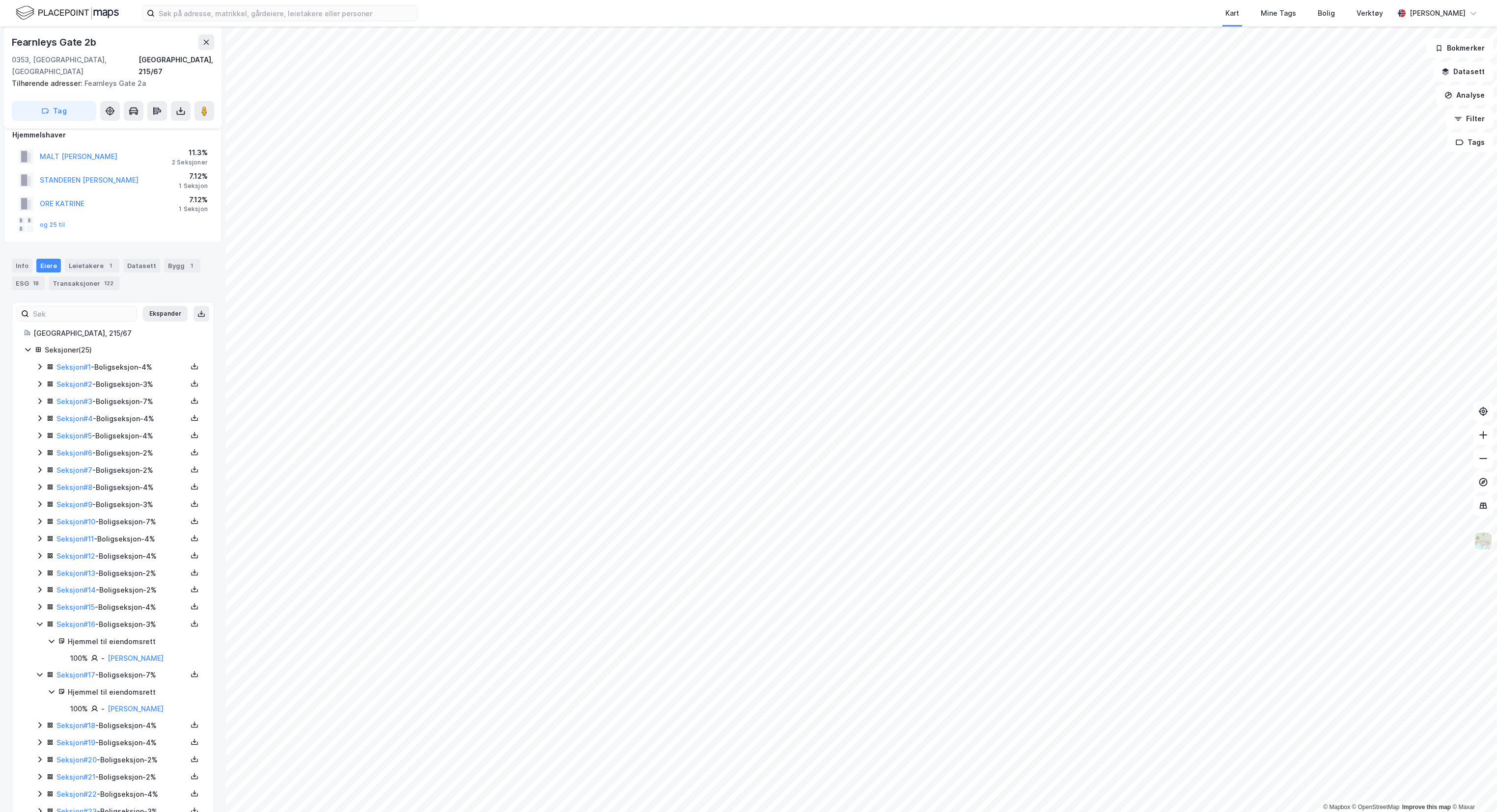
scroll to position [91, 0]
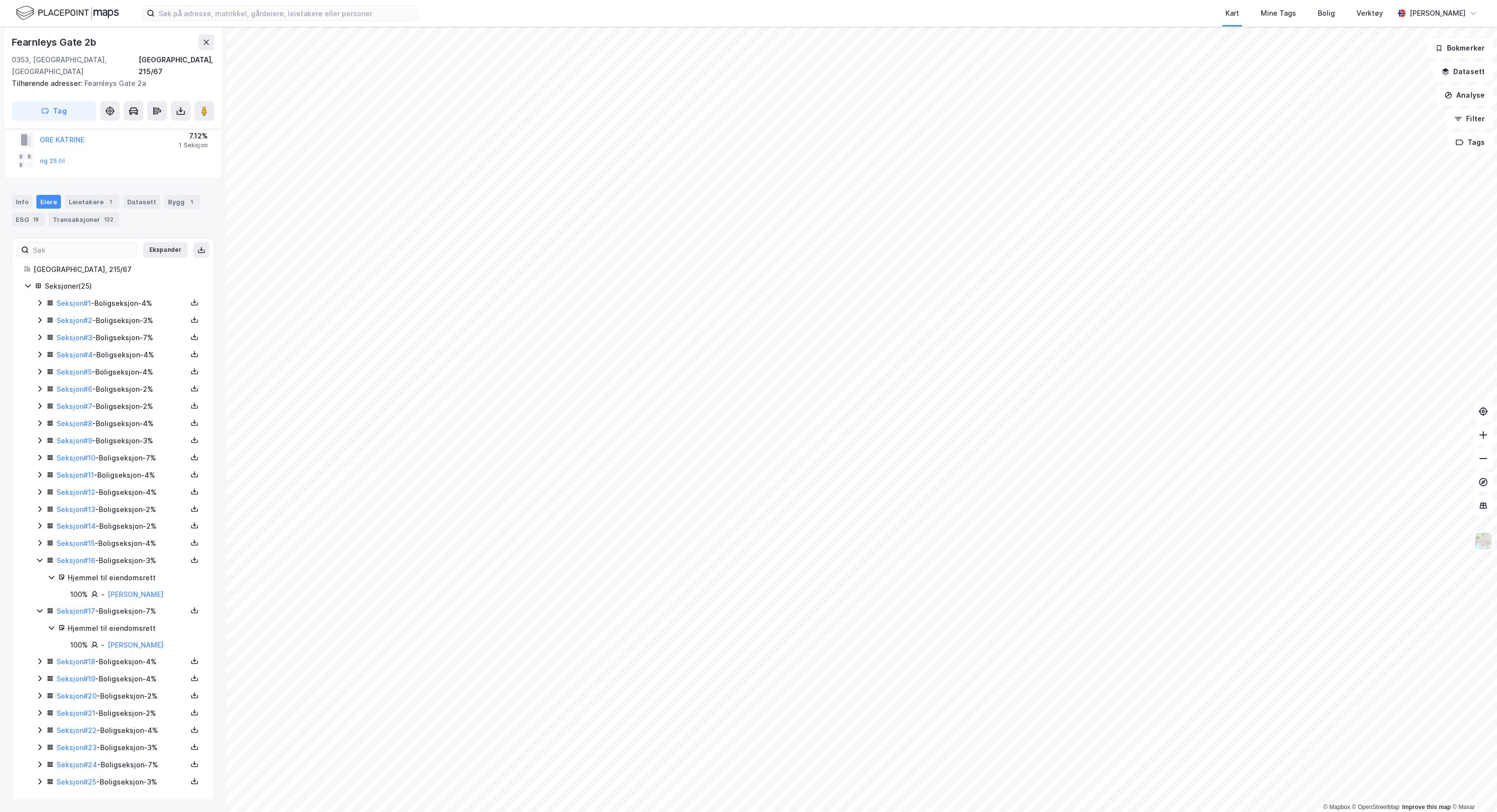
click at [42, 658] on icon at bounding box center [39, 661] width 8 height 8
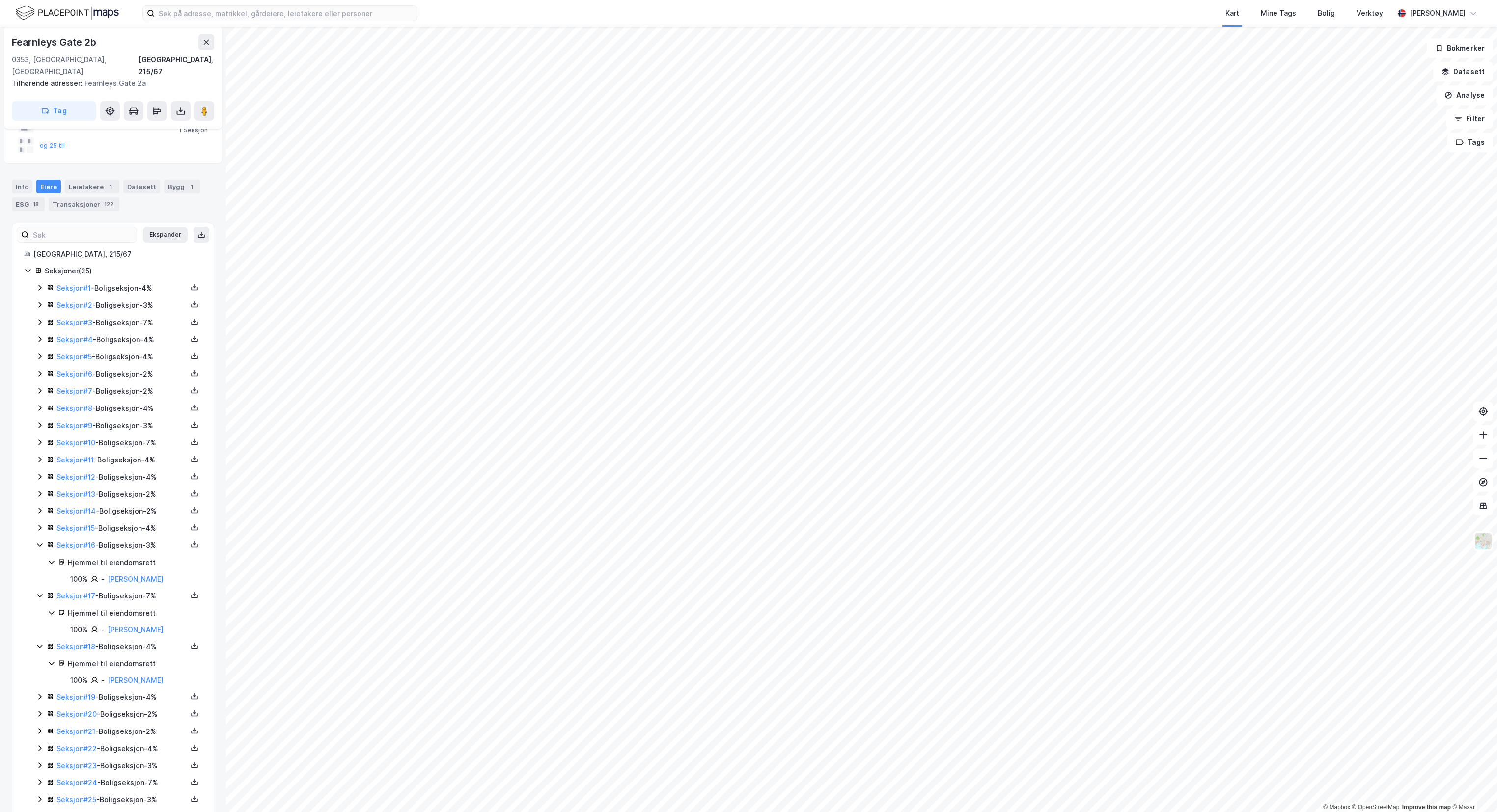
scroll to position [125, 0]
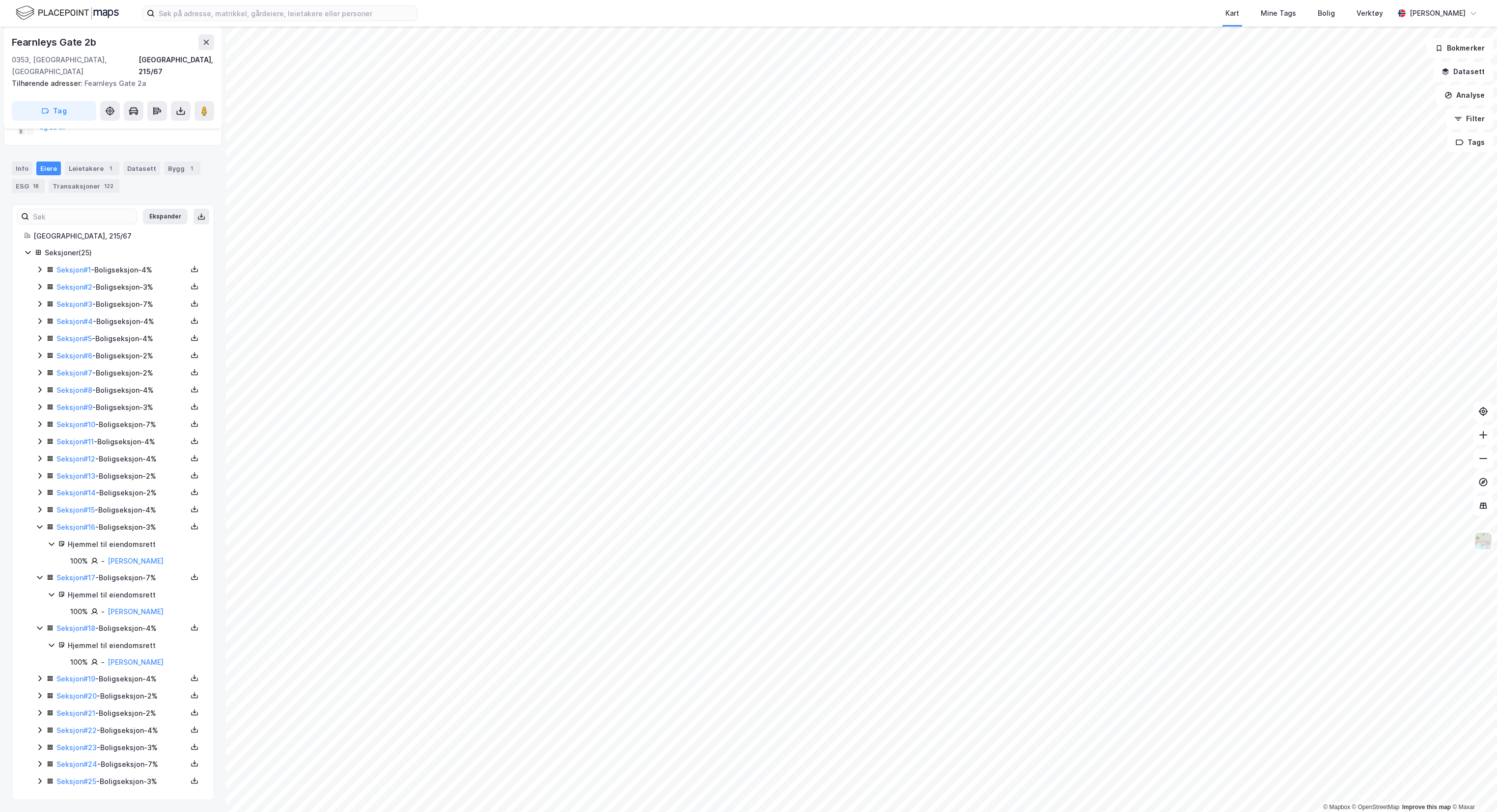
click at [40, 675] on icon at bounding box center [39, 678] width 8 height 8
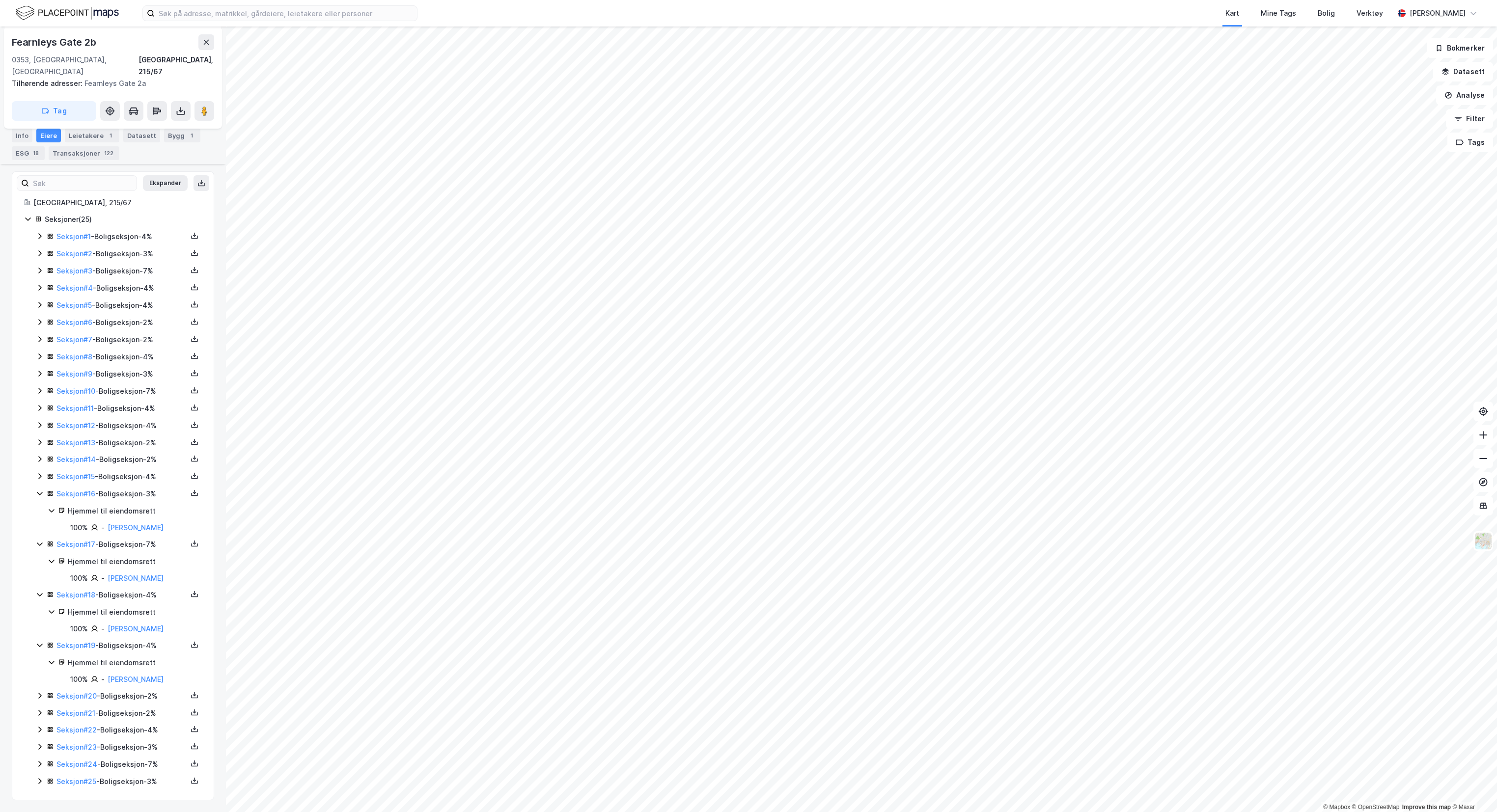
scroll to position [158, 0]
click at [39, 696] on icon at bounding box center [39, 696] width 8 height 8
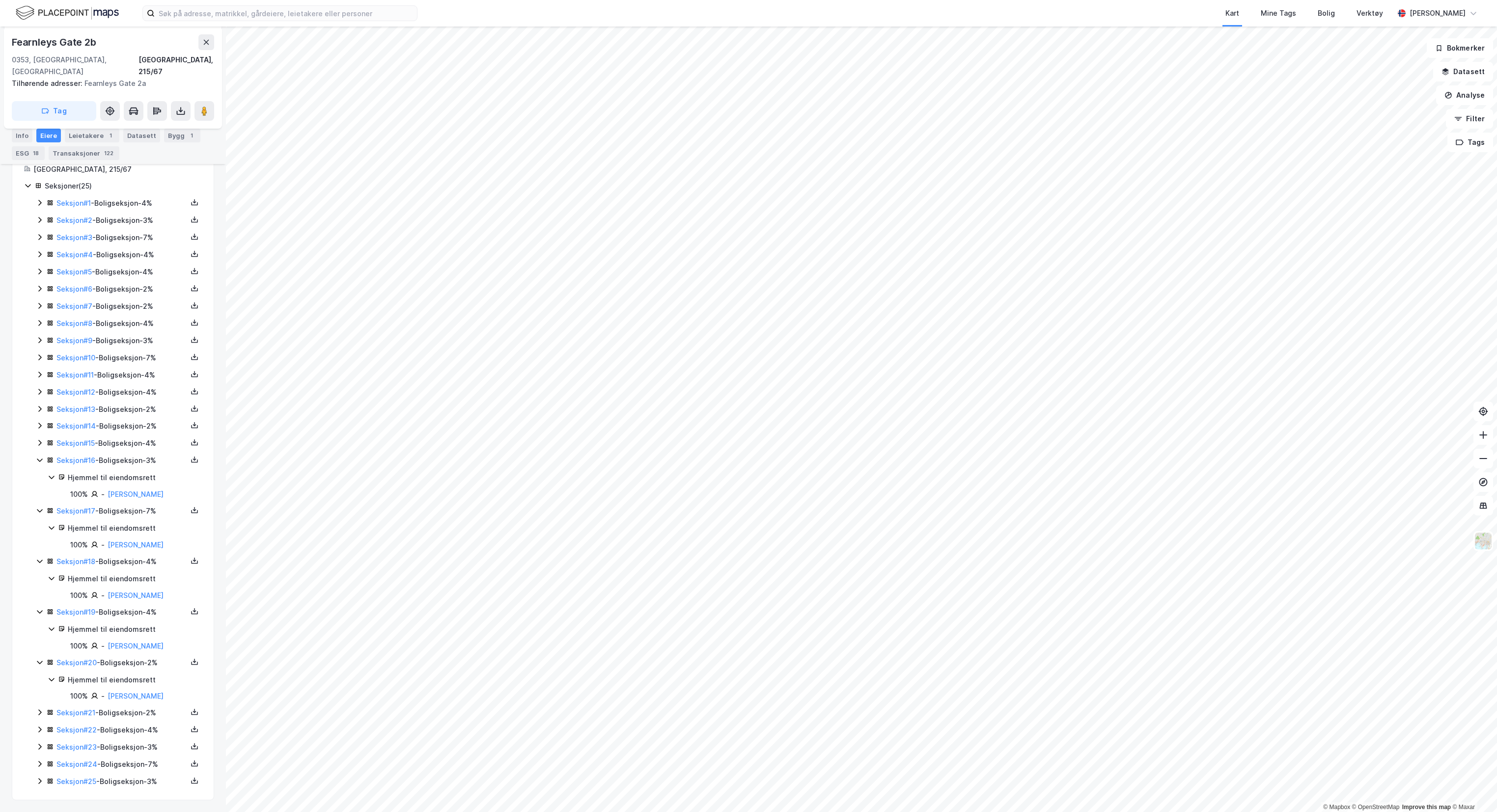
scroll to position [192, 0]
click at [41, 710] on icon at bounding box center [40, 713] width 3 height 6
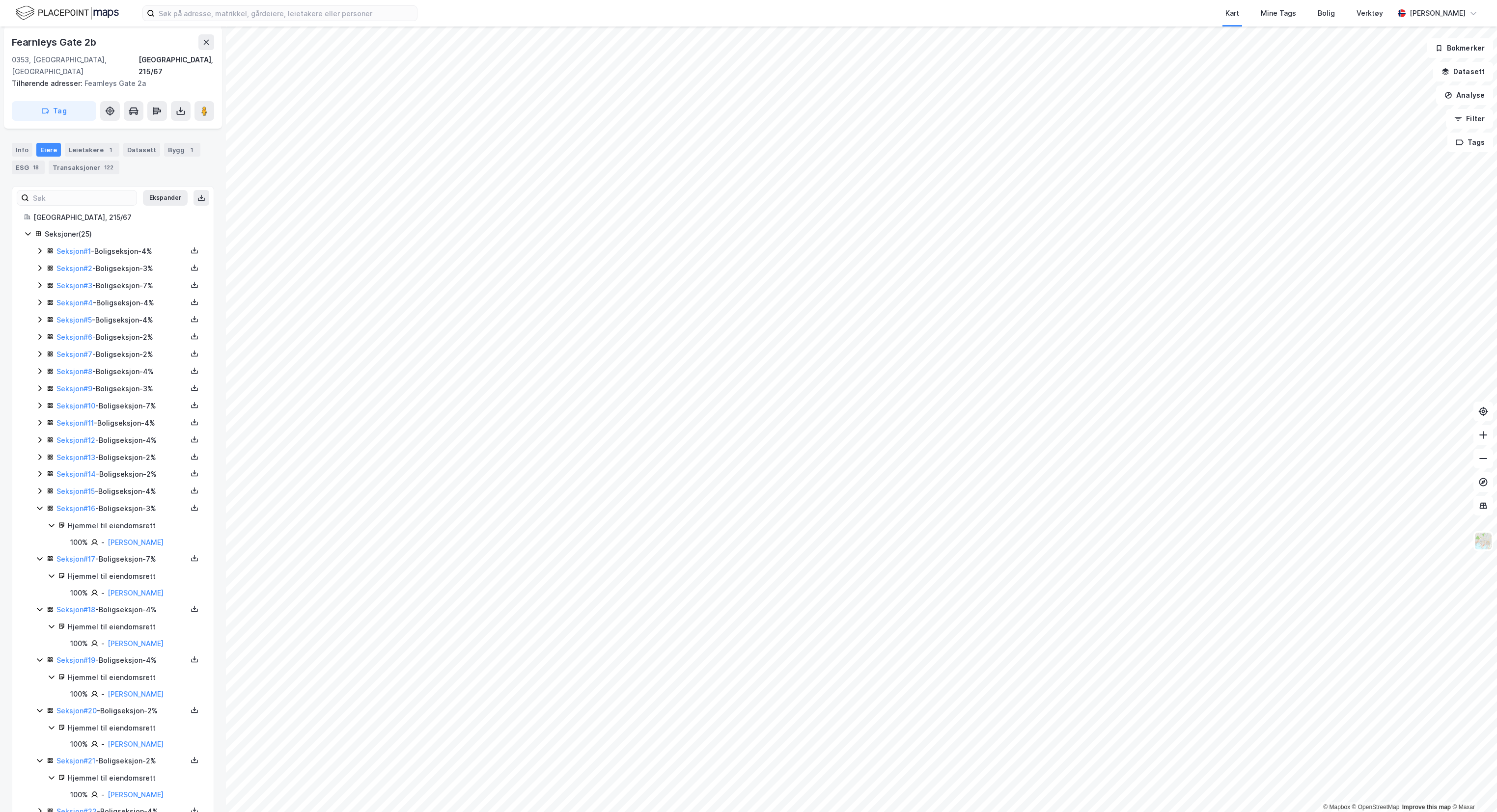
scroll to position [30, 0]
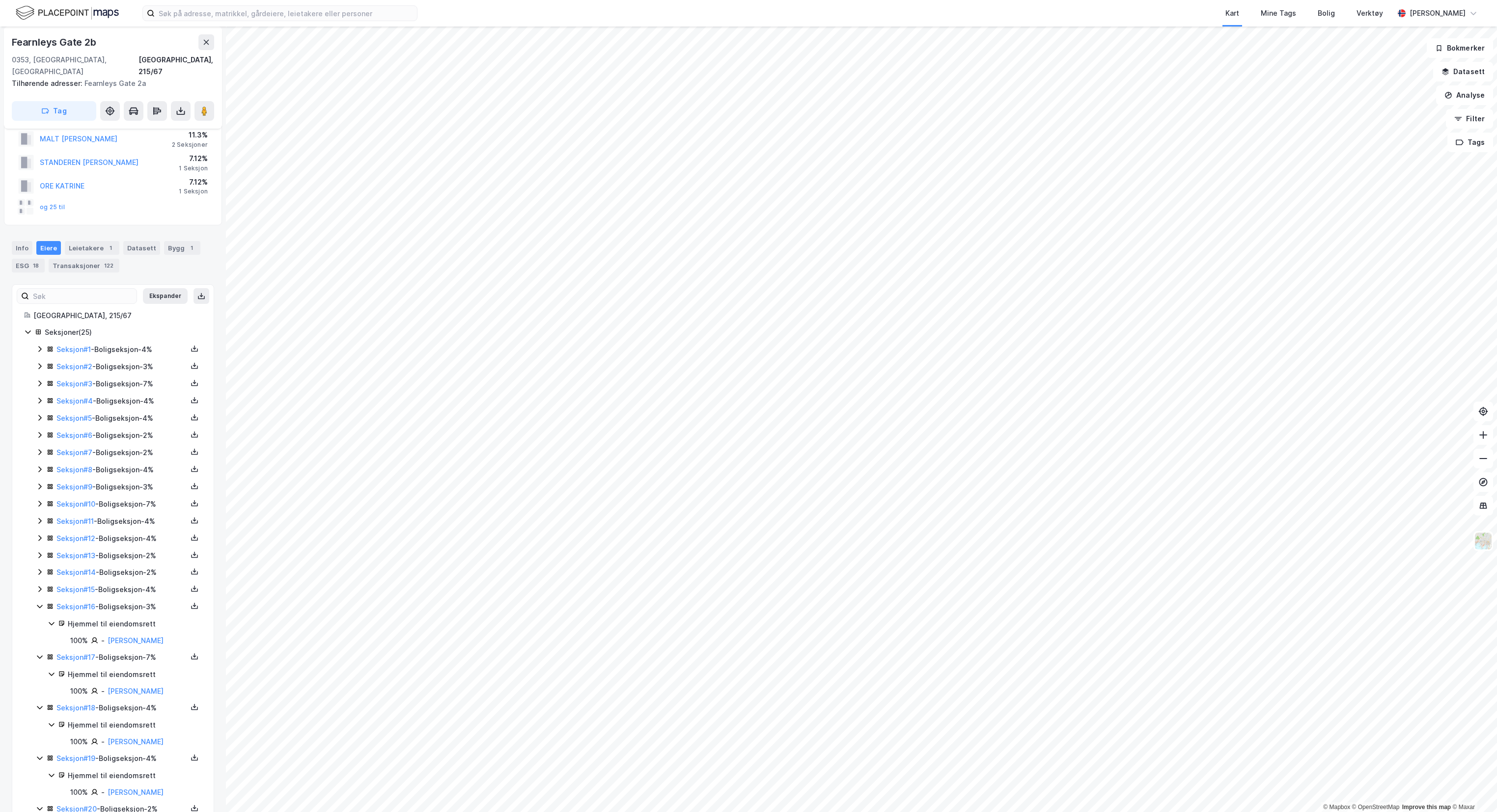
click at [39, 588] on icon at bounding box center [40, 590] width 3 height 6
click at [115, 621] on link "[PERSON_NAME]" at bounding box center [135, 623] width 56 height 8
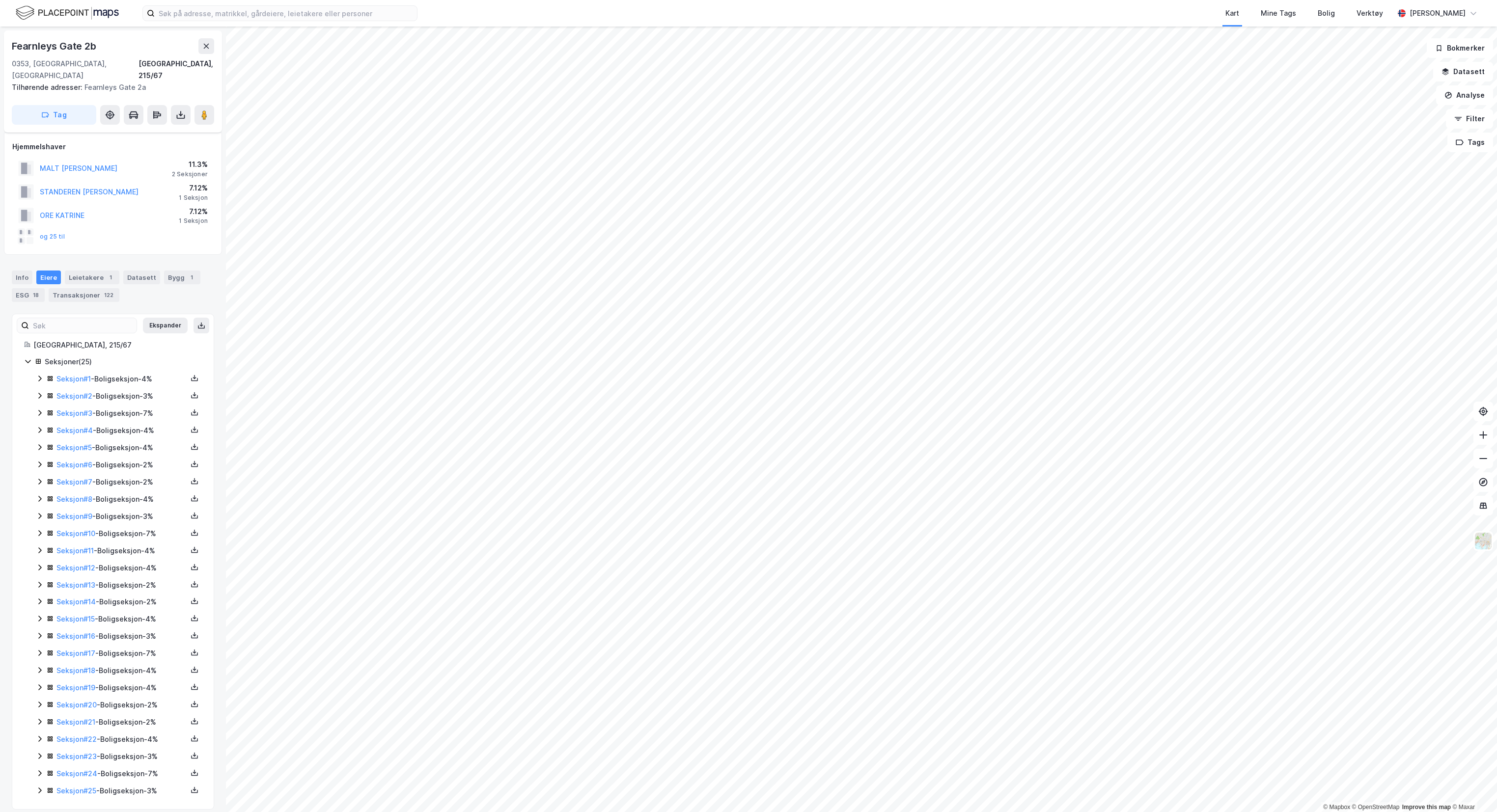
scroll to position [12, 0]
click at [40, 365] on icon at bounding box center [39, 369] width 8 height 8
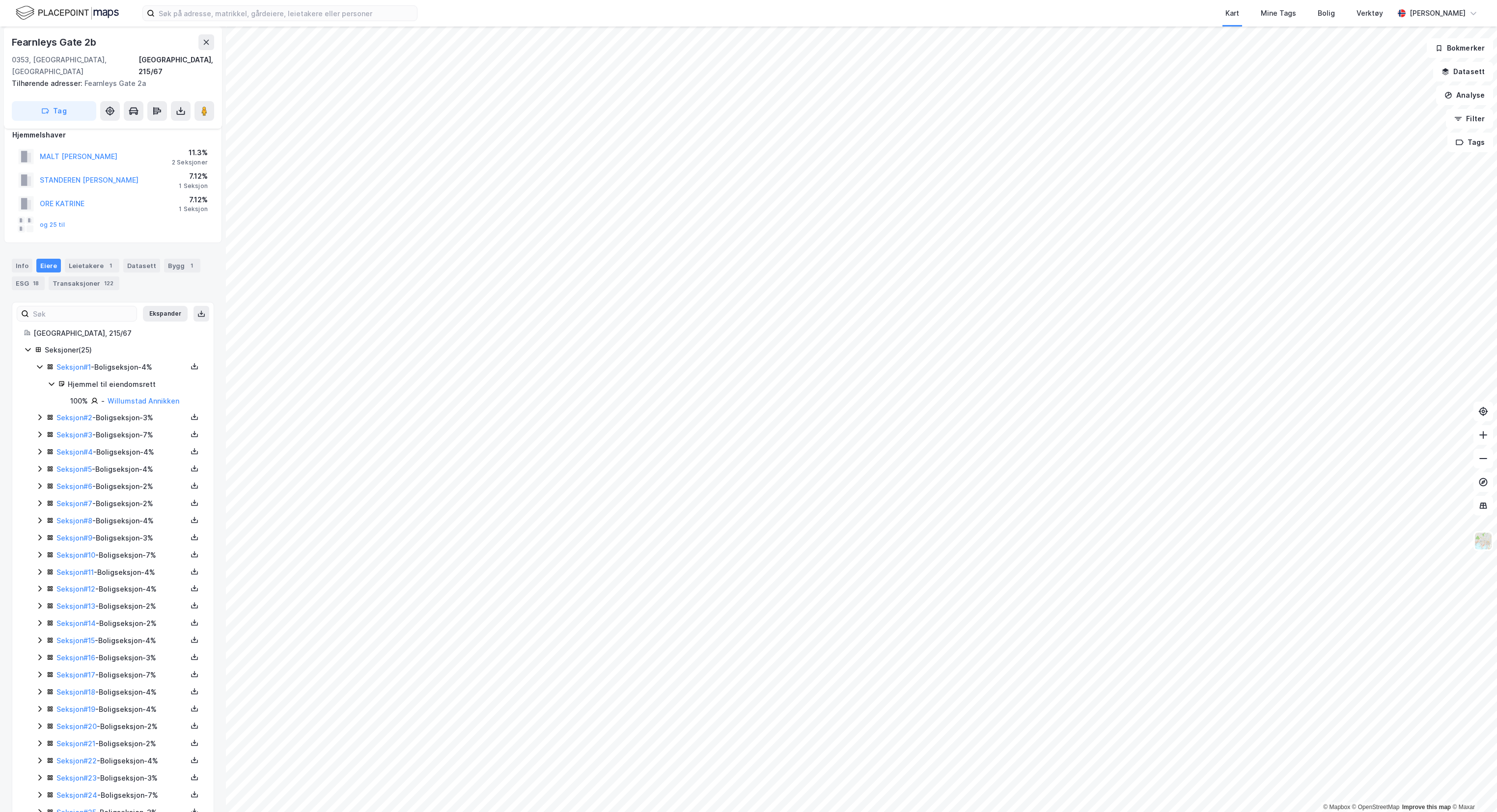
click at [37, 414] on icon at bounding box center [39, 417] width 8 height 8
click at [37, 464] on icon at bounding box center [39, 468] width 8 height 8
click at [37, 515] on icon at bounding box center [39, 518] width 8 height 8
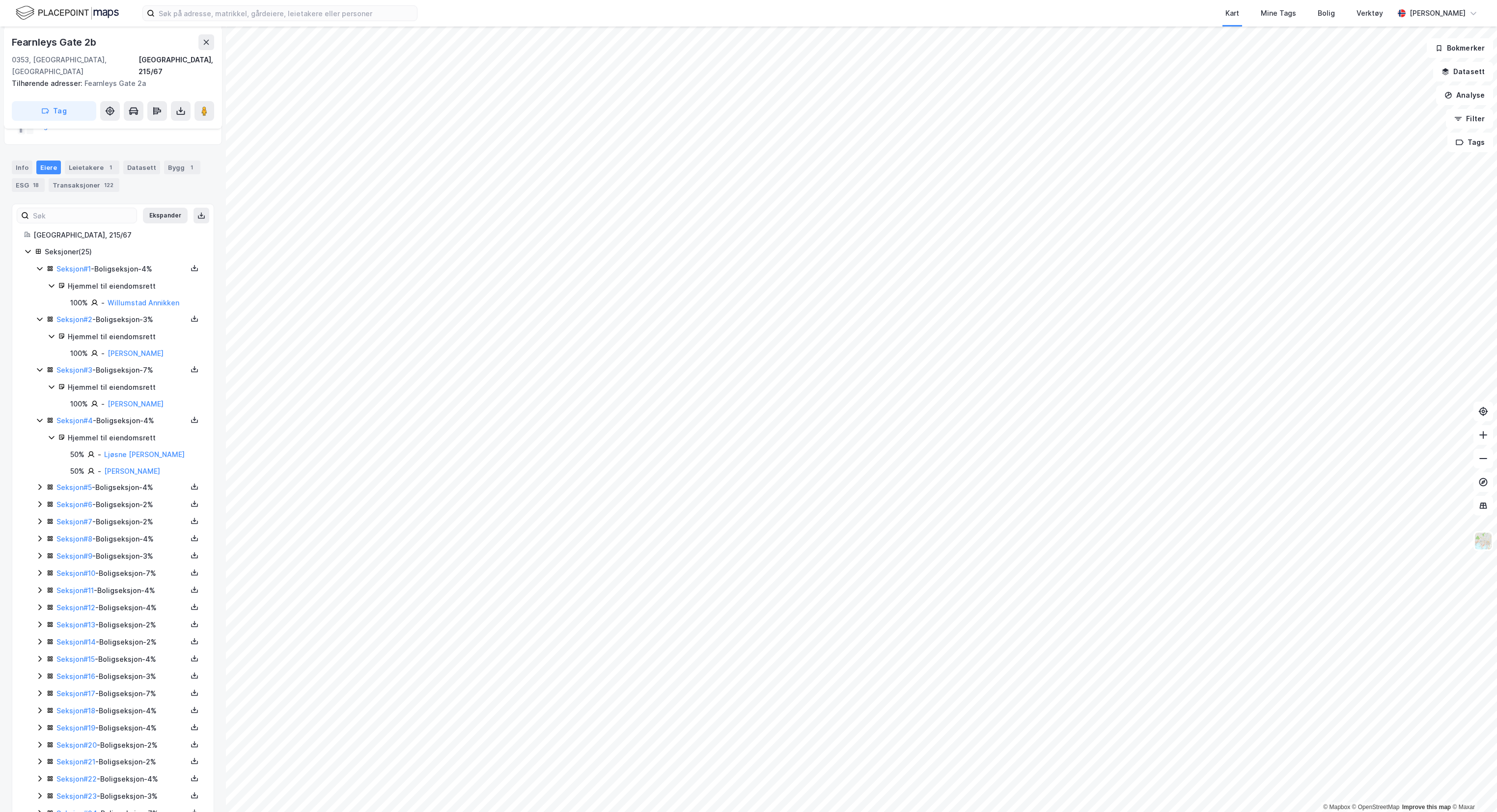
click at [39, 483] on icon at bounding box center [39, 487] width 8 height 8
click at [40, 535] on icon at bounding box center [40, 538] width 3 height 6
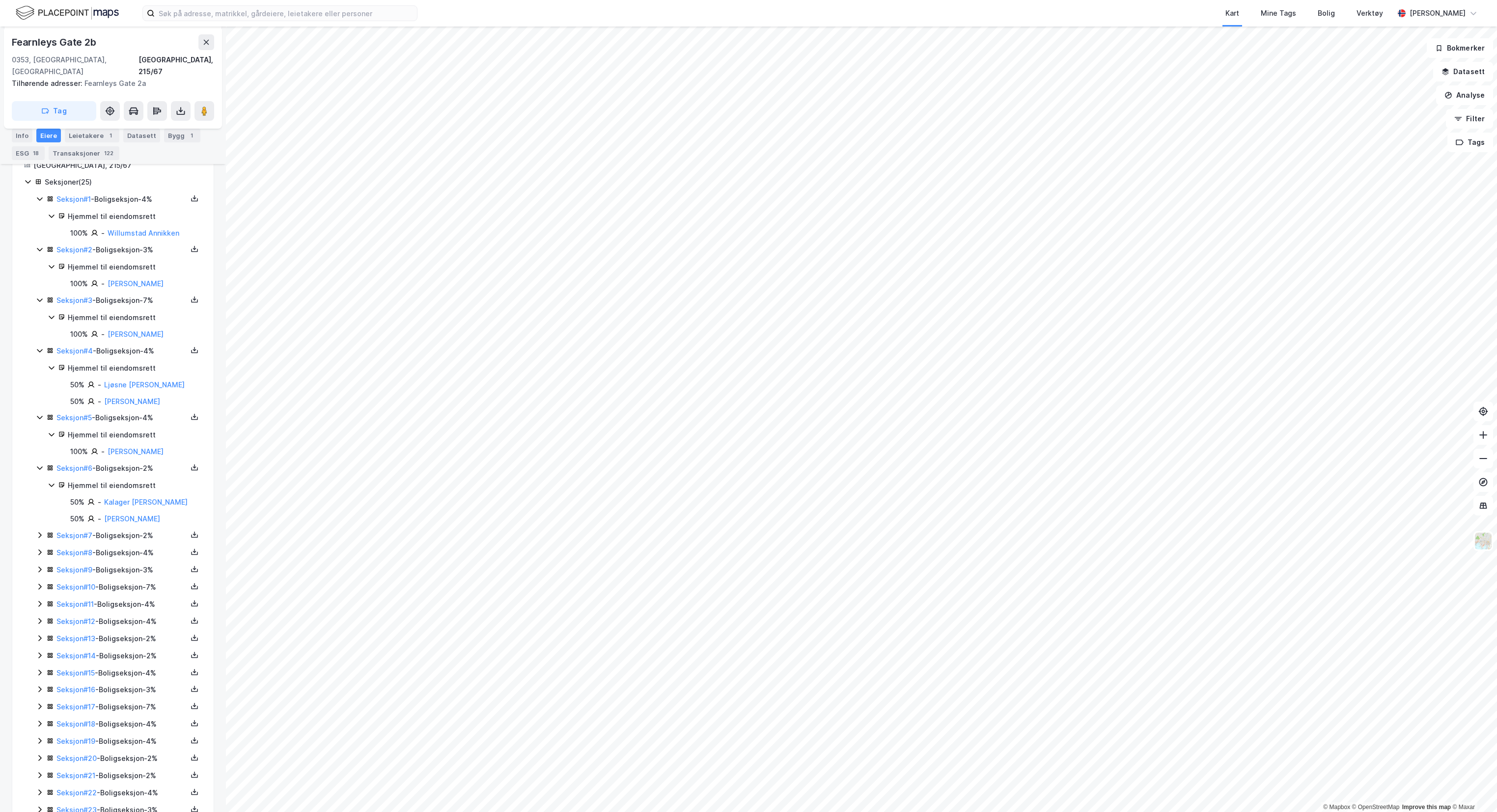
scroll to position [208, 0]
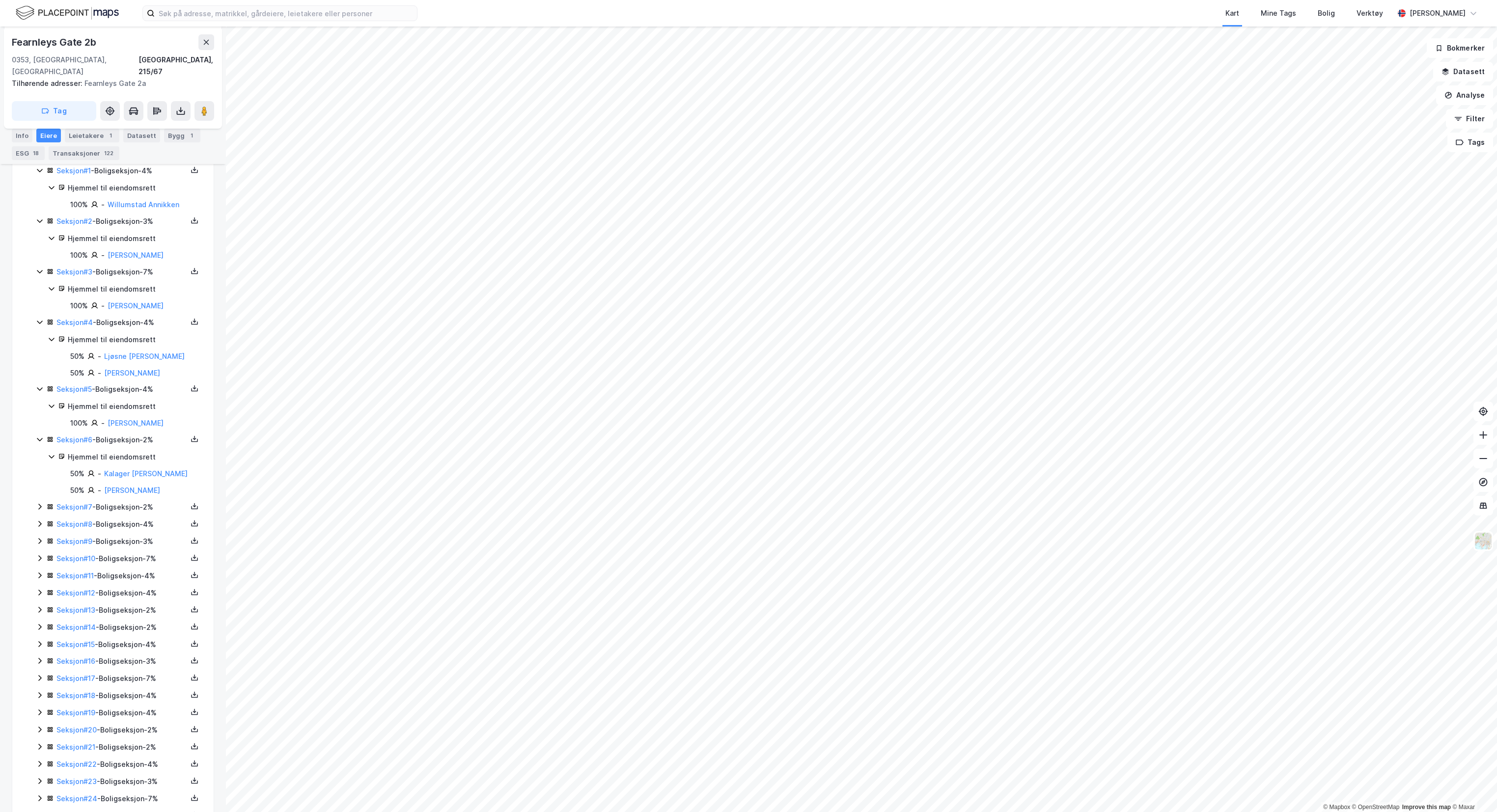
click at [39, 504] on icon at bounding box center [39, 506] width 8 height 8
click at [39, 556] on icon at bounding box center [39, 557] width 8 height 8
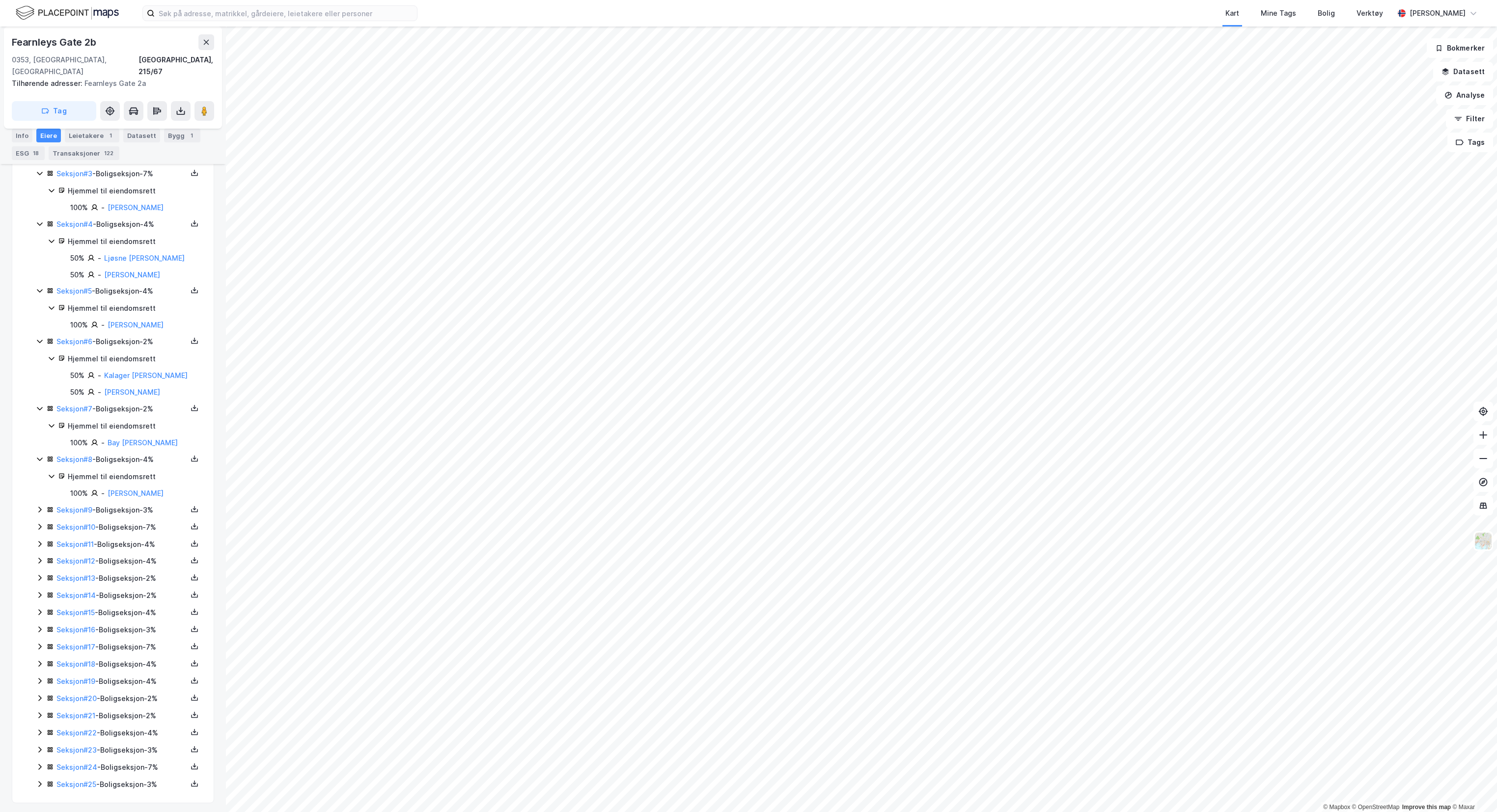
click at [37, 506] on icon at bounding box center [39, 509] width 8 height 8
click at [118, 559] on link "[PERSON_NAME]" at bounding box center [132, 560] width 56 height 8
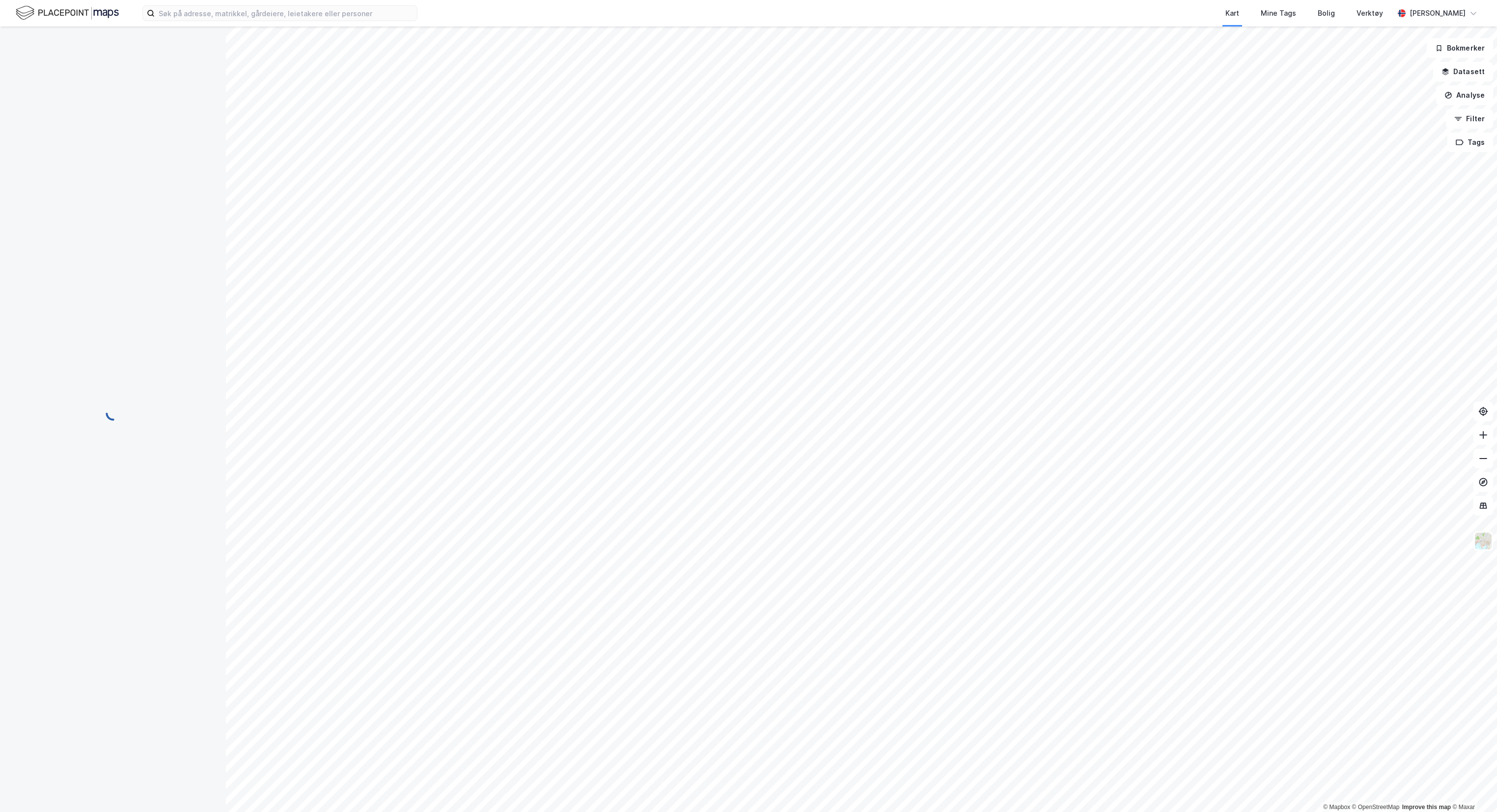
scroll to position [12, 0]
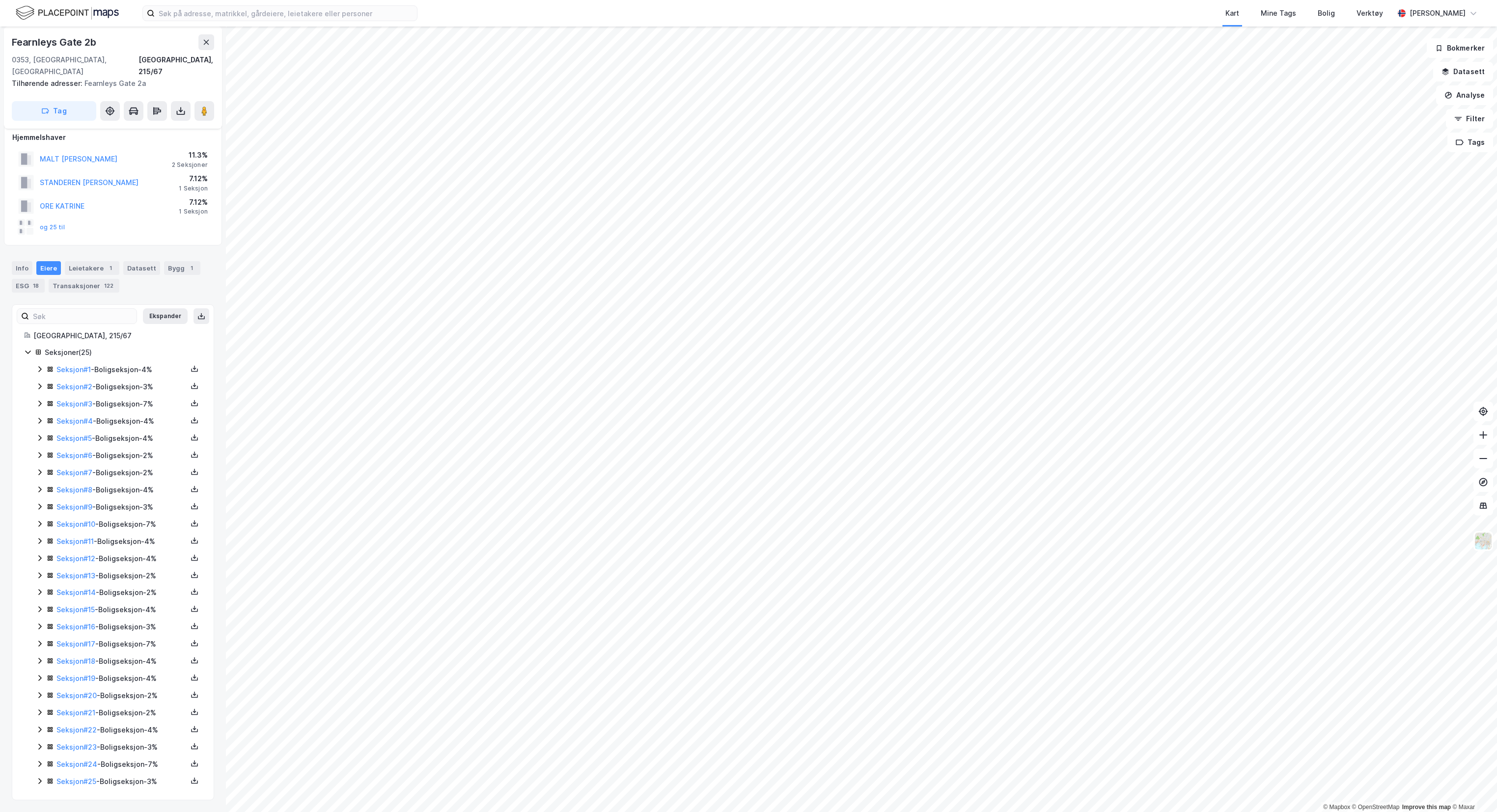
click at [37, 641] on icon at bounding box center [39, 643] width 8 height 8
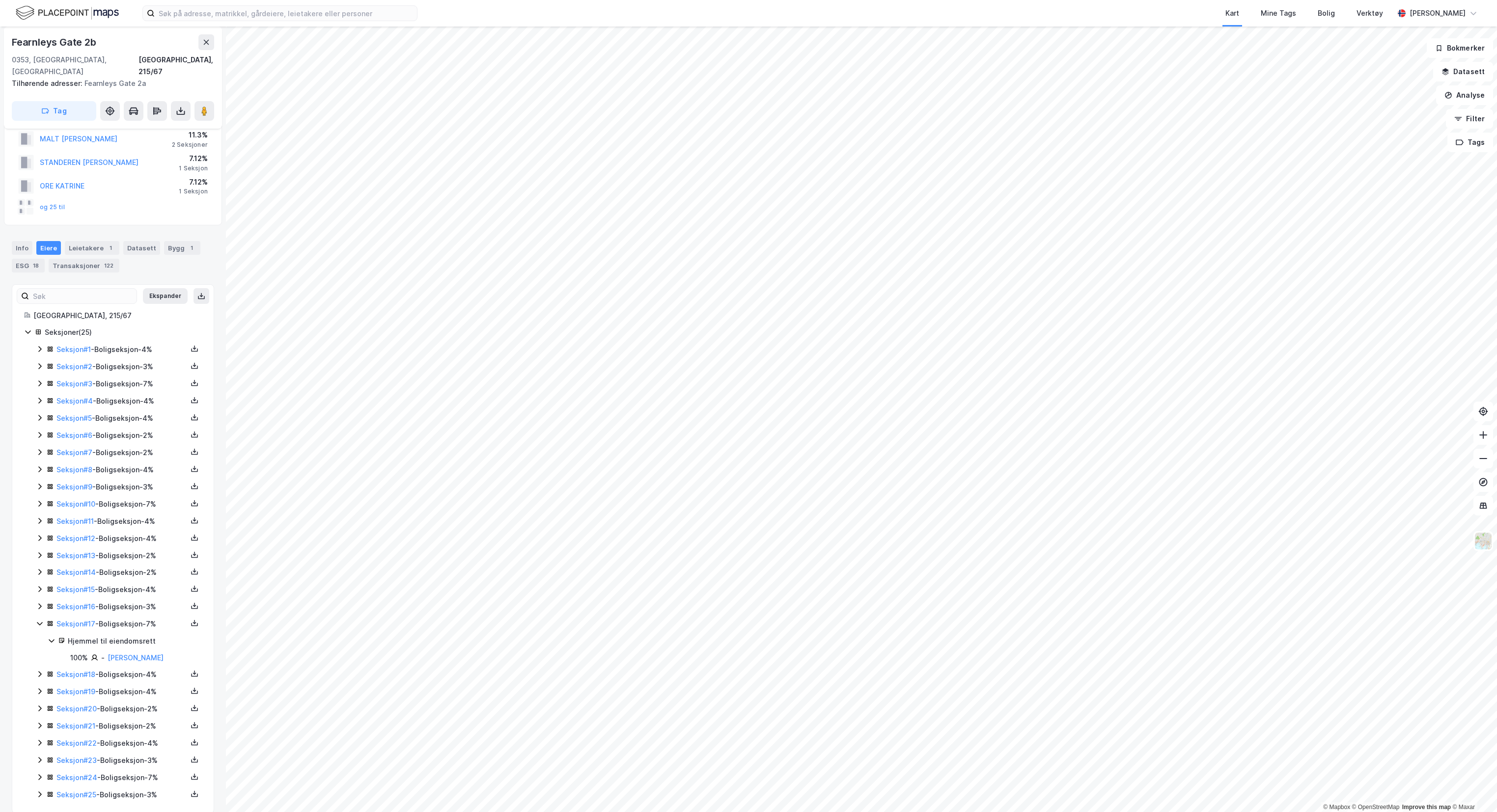
scroll to position [45, 0]
click at [42, 657] on icon at bounding box center [39, 661] width 8 height 8
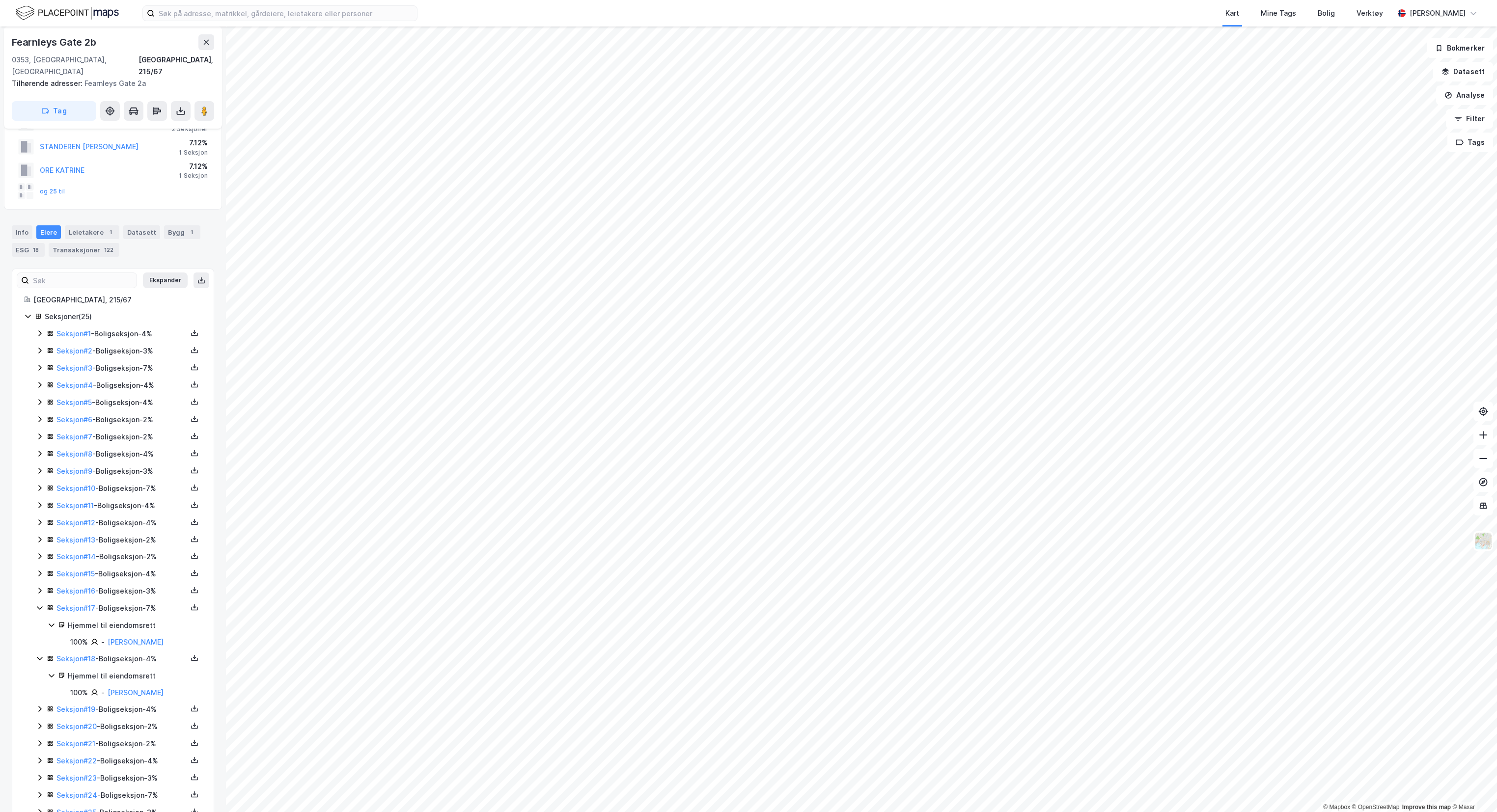
scroll to position [79, 0]
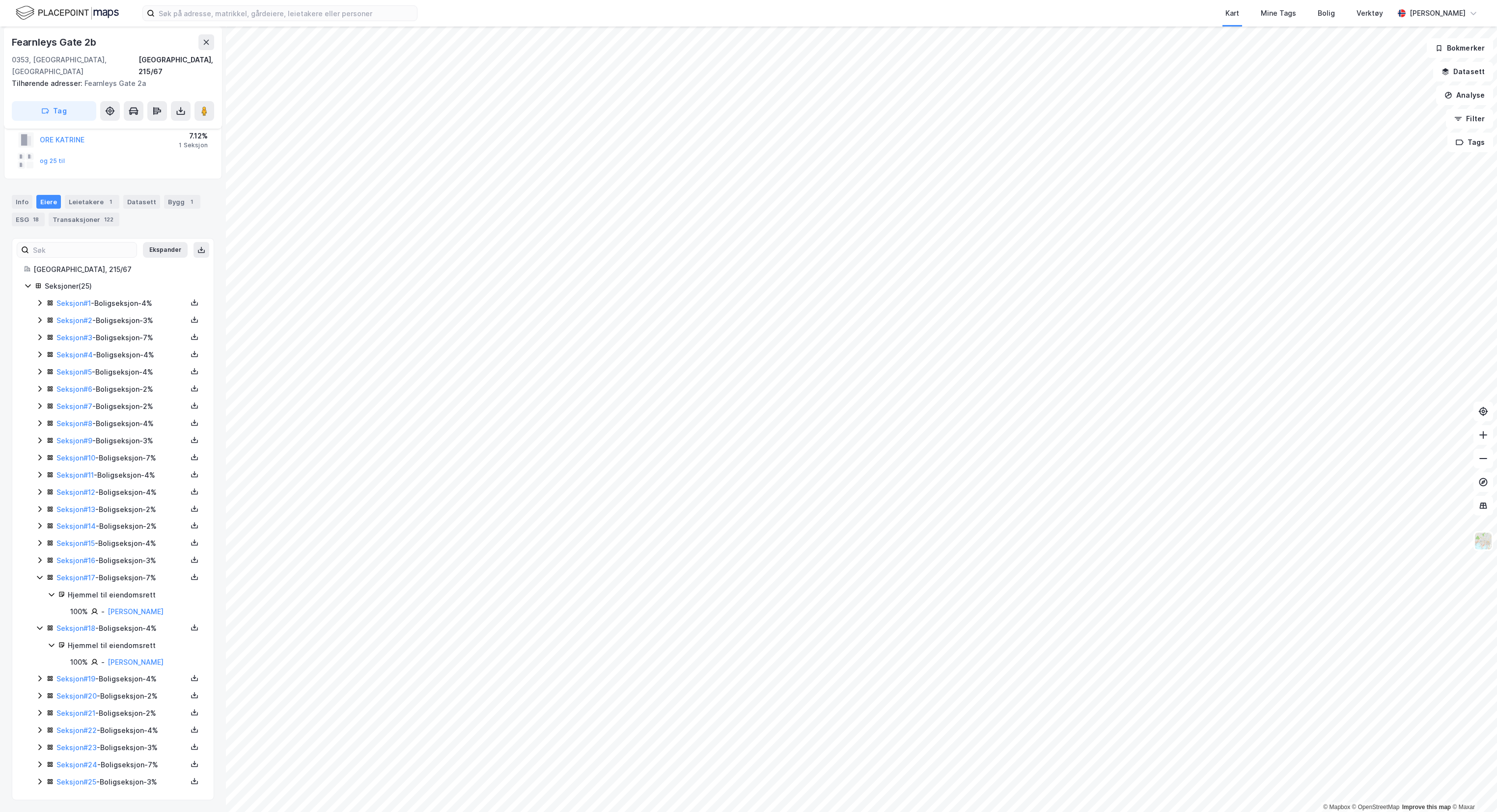
click at [41, 675] on icon at bounding box center [40, 678] width 3 height 6
click at [41, 729] on icon at bounding box center [39, 725] width 8 height 8
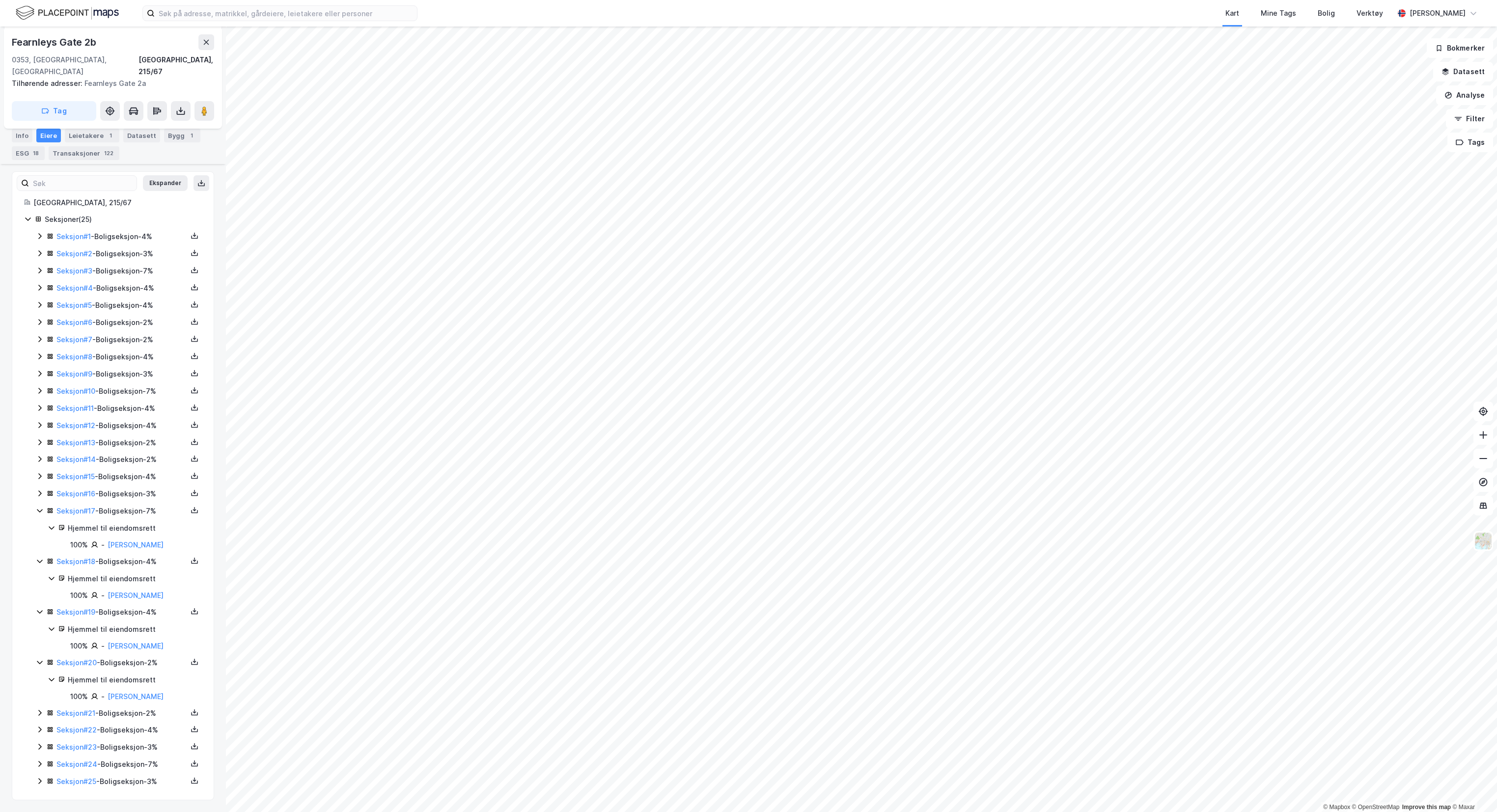
click at [36, 713] on icon at bounding box center [39, 713] width 8 height 8
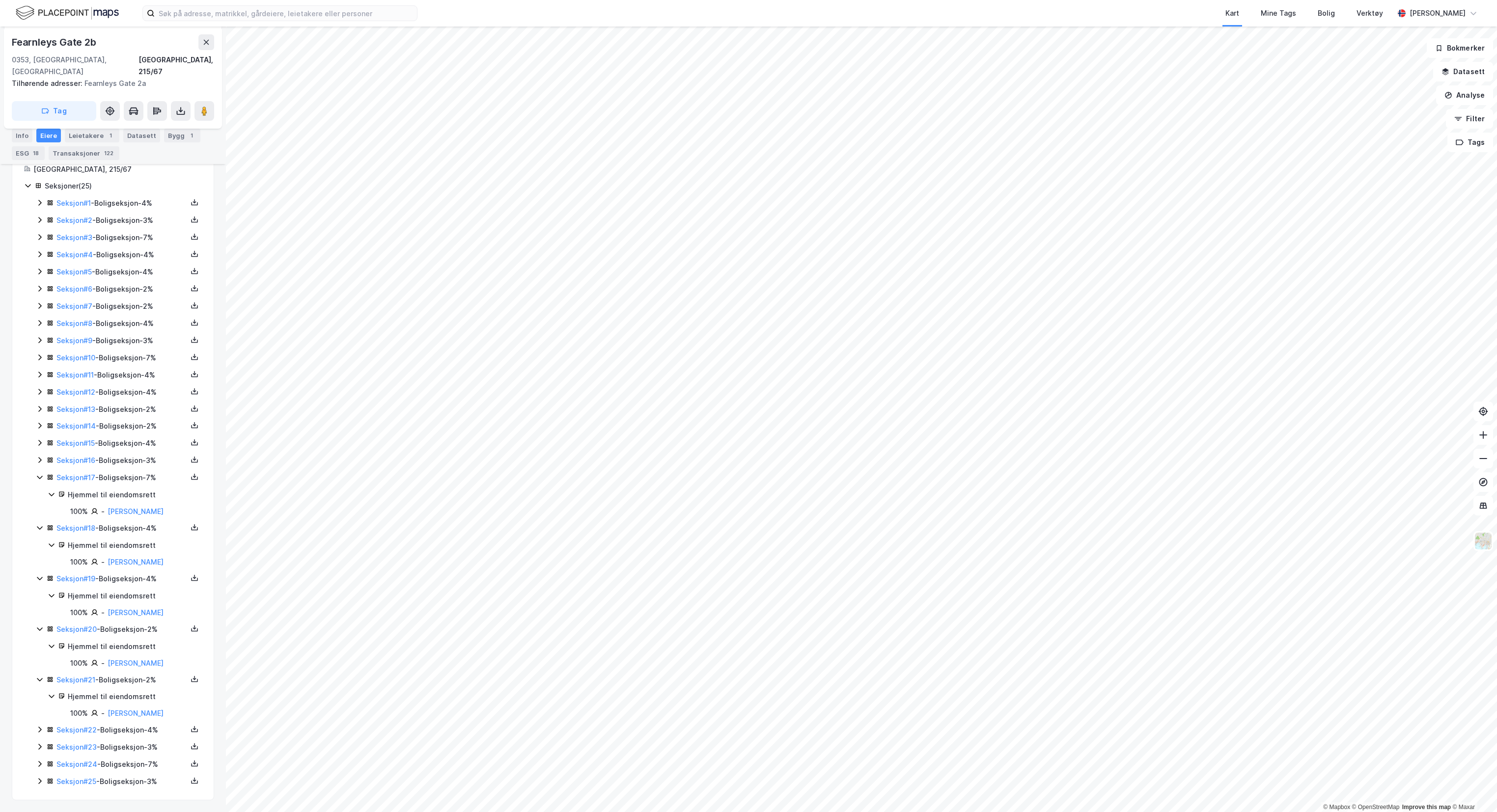
click at [42, 729] on icon at bounding box center [39, 729] width 8 height 8
click at [37, 746] on icon at bounding box center [39, 747] width 8 height 8
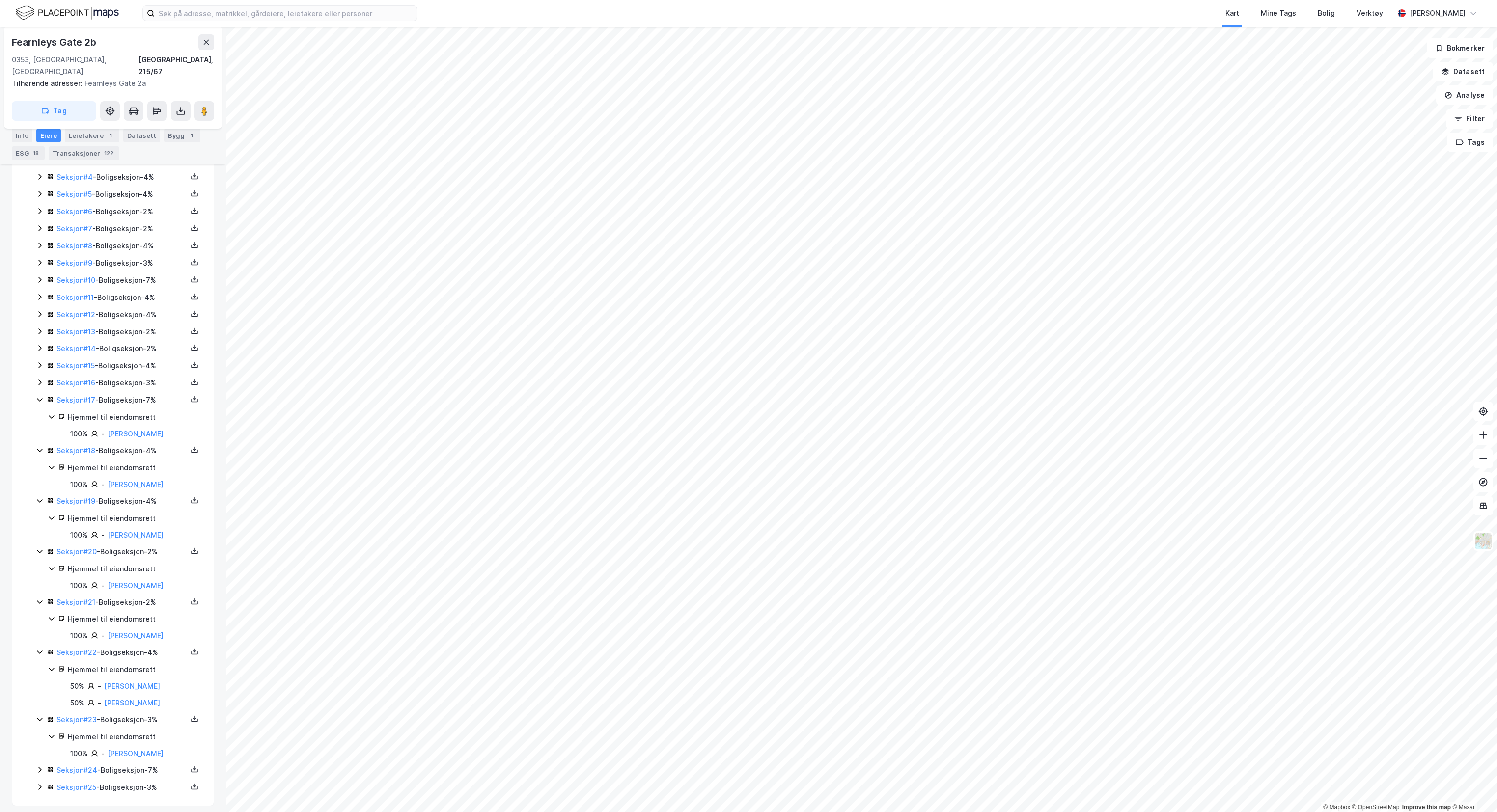
scroll to position [265, 0]
click at [39, 764] on icon at bounding box center [39, 764] width 8 height 8
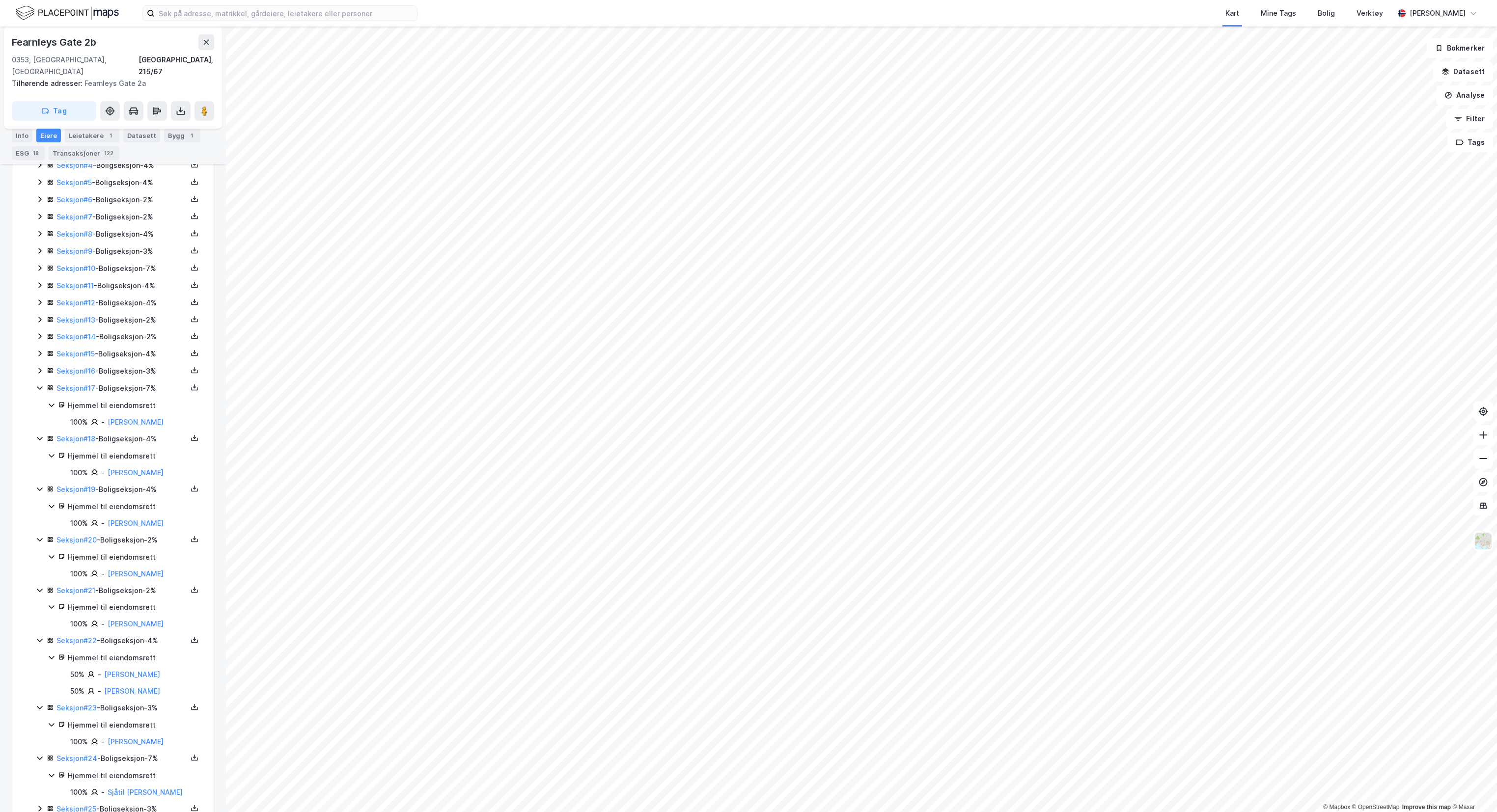
scroll to position [299, 0]
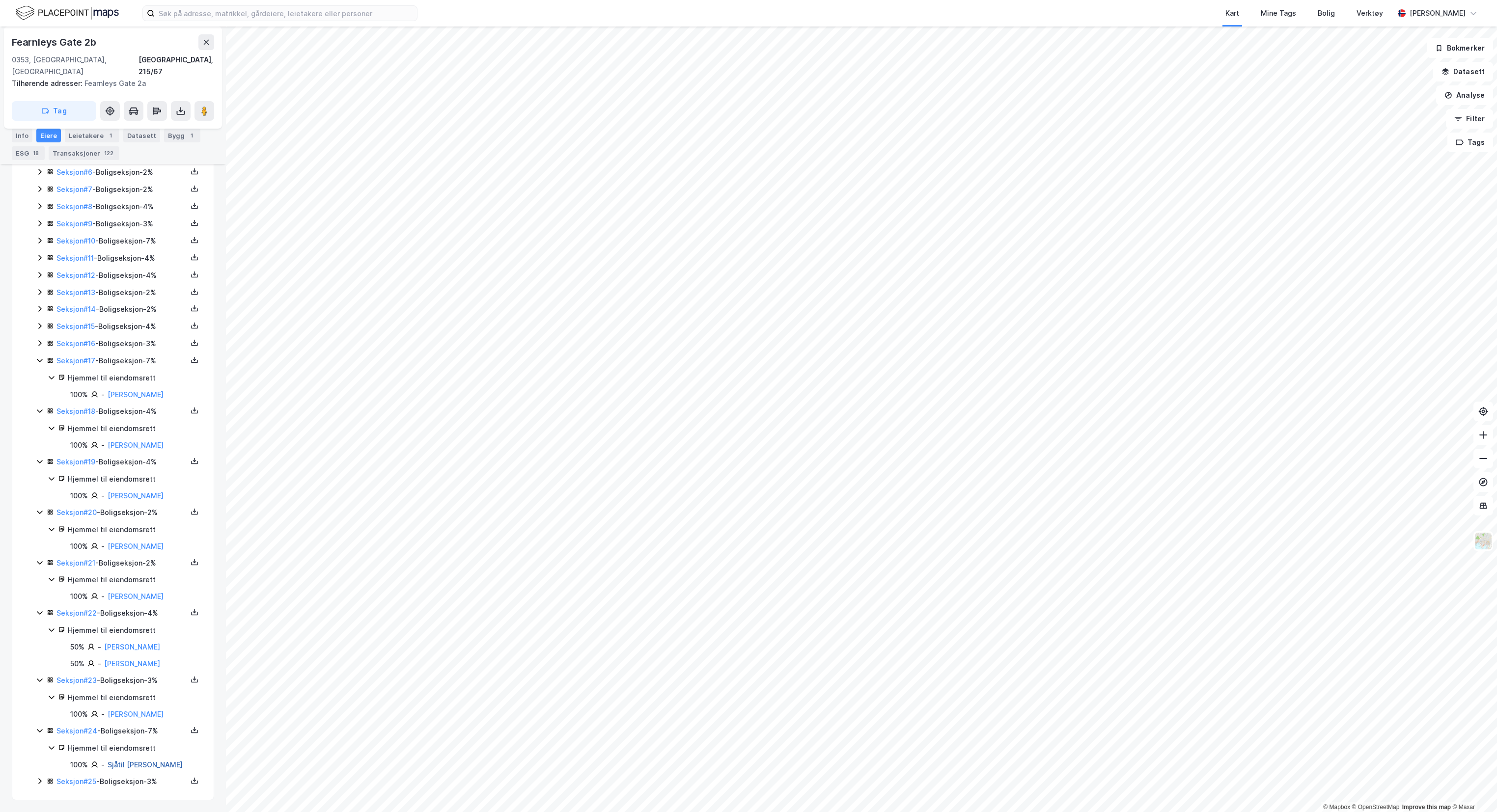
click at [112, 766] on link "Sjåtil [PERSON_NAME]" at bounding box center [145, 765] width 75 height 8
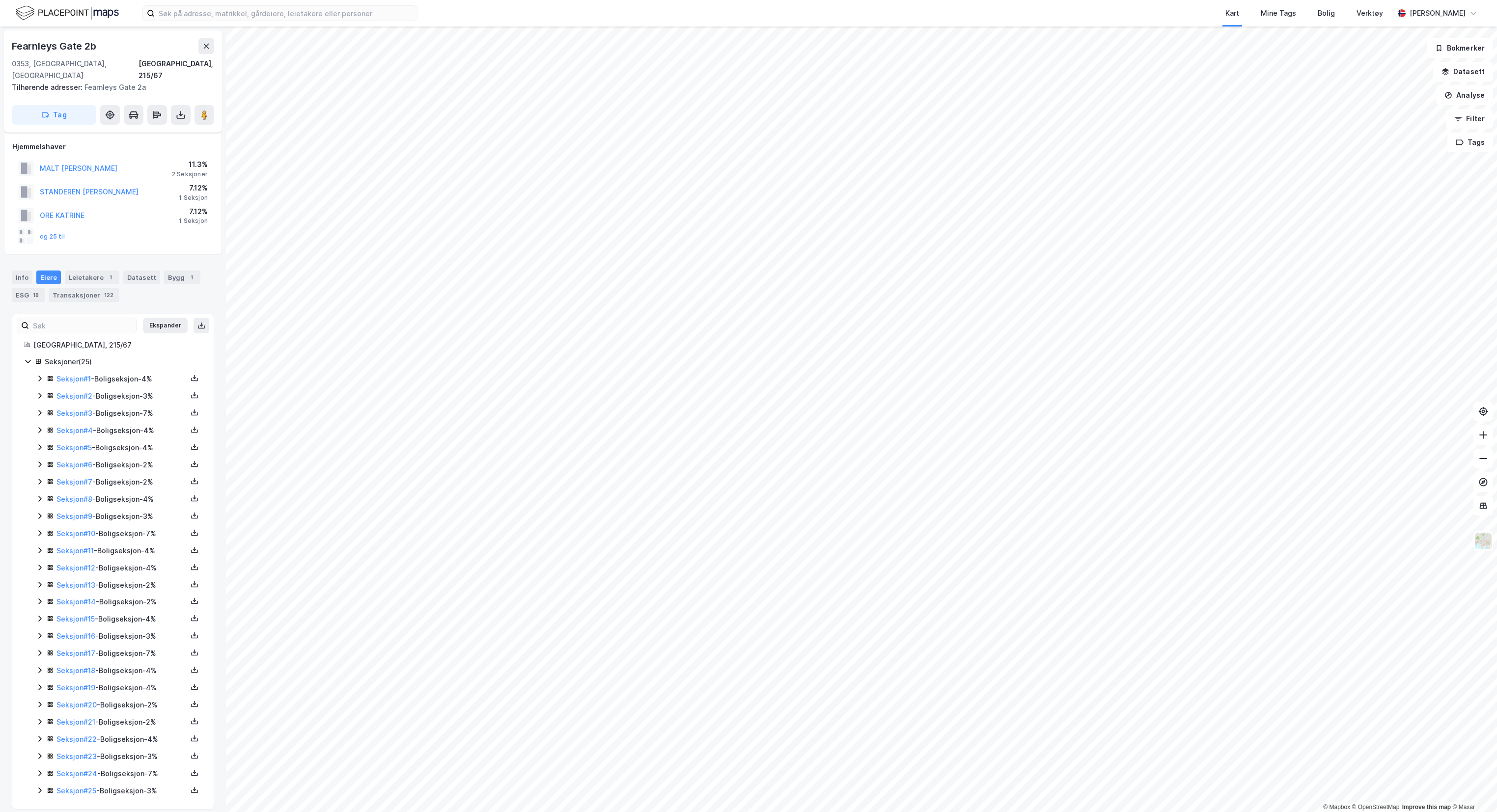
scroll to position [12, 0]
